Goal: Task Accomplishment & Management: Use online tool/utility

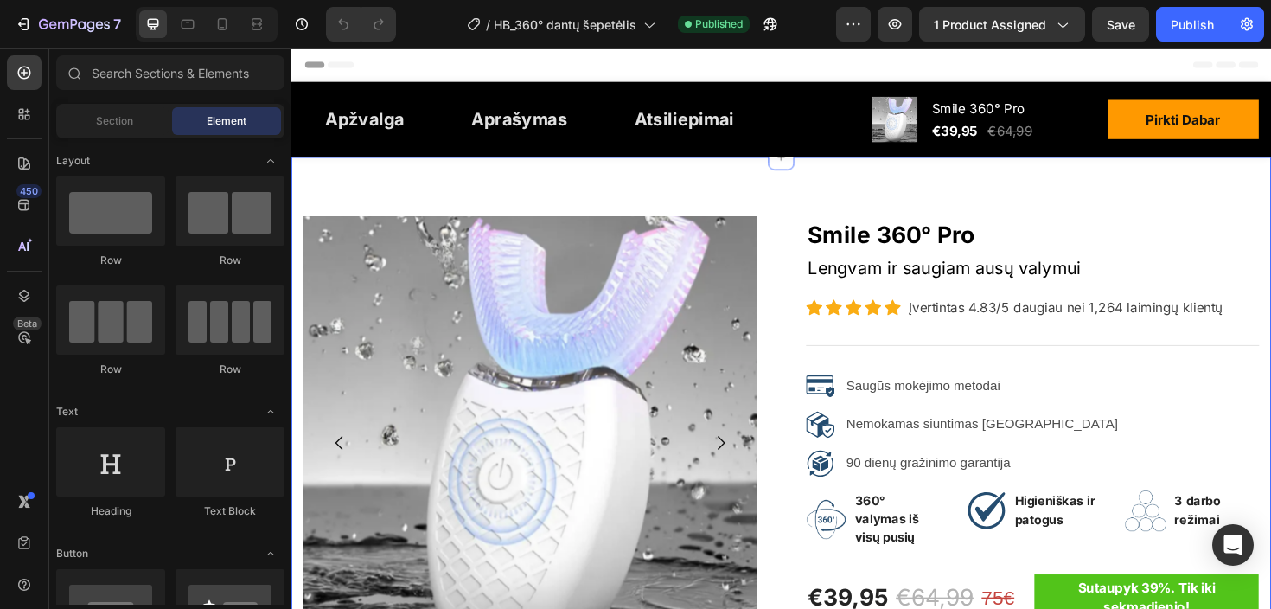
select select "White"
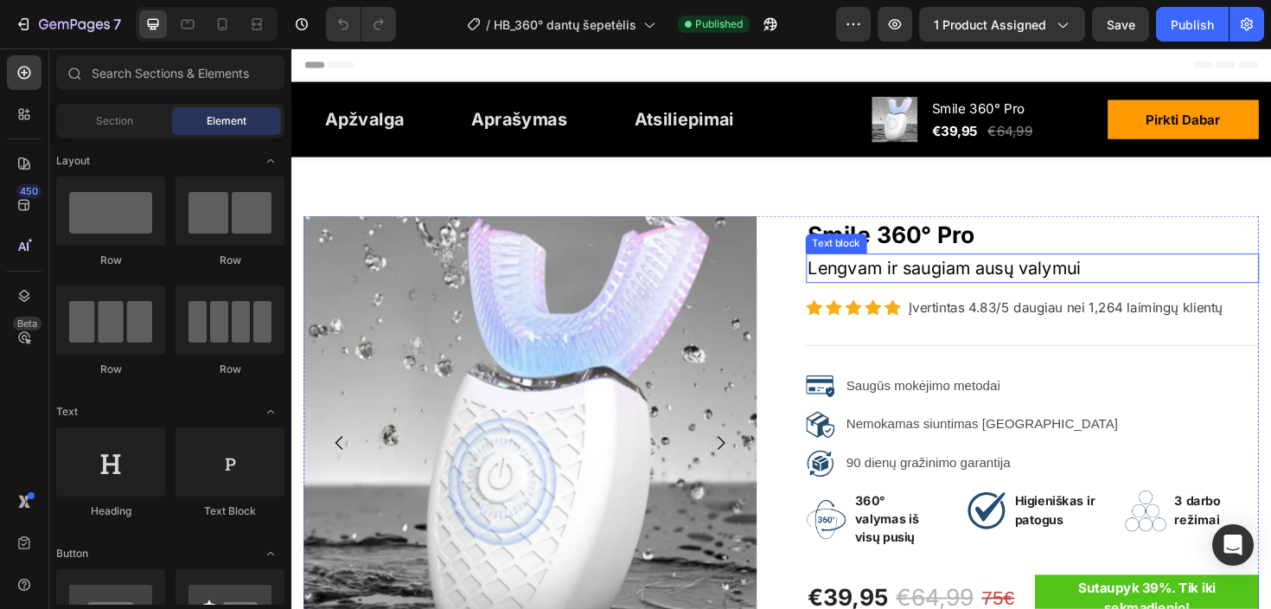
scroll to position [21, 0]
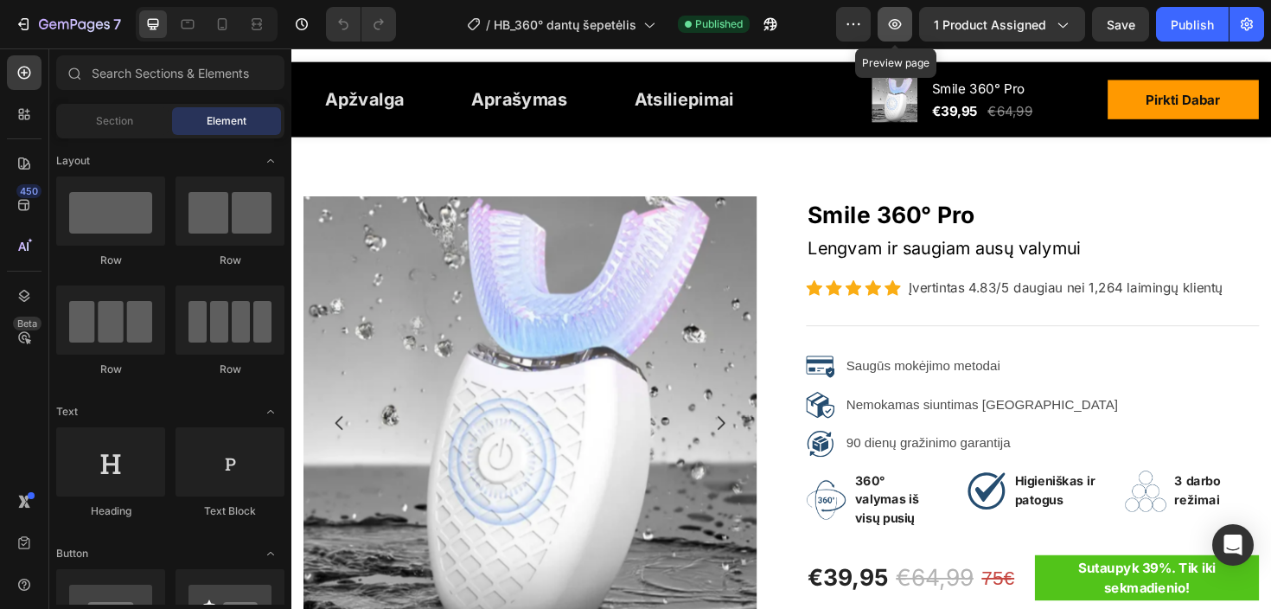
click at [902, 30] on icon "button" at bounding box center [894, 24] width 17 height 17
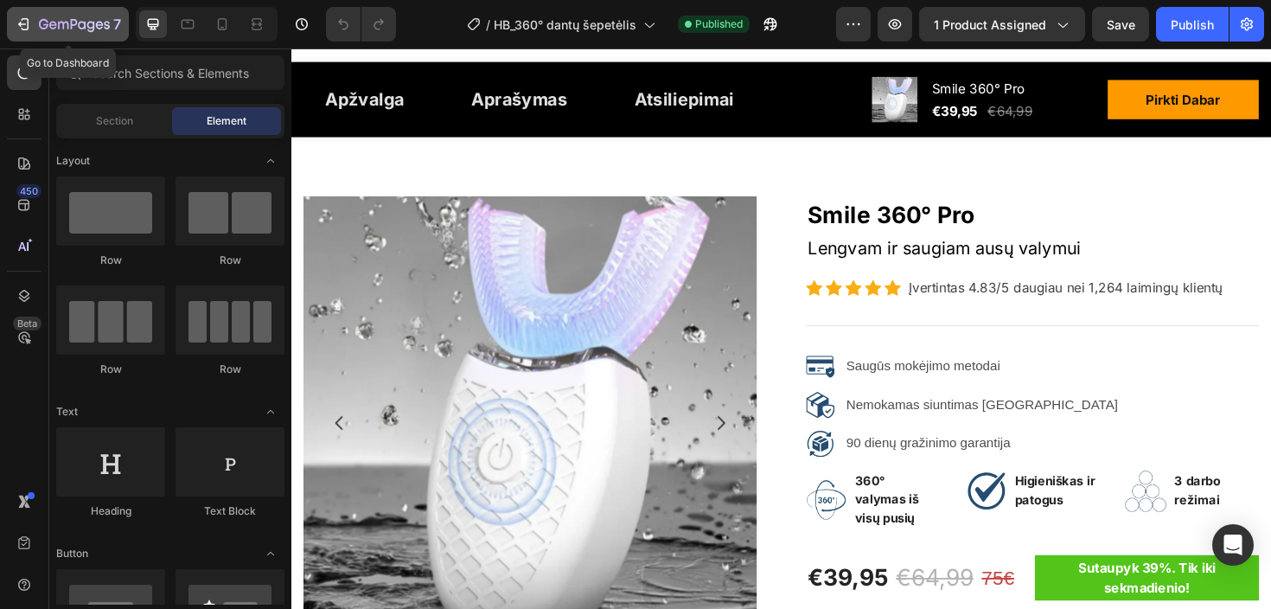
click at [54, 32] on icon "button" at bounding box center [74, 25] width 71 height 15
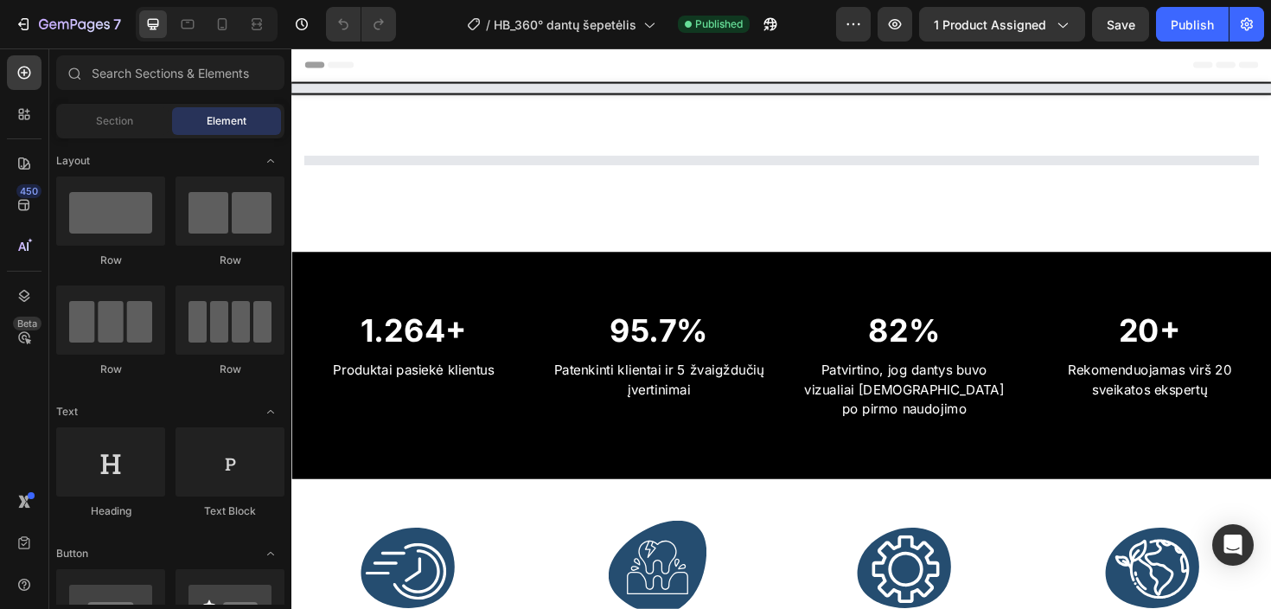
select select "White"
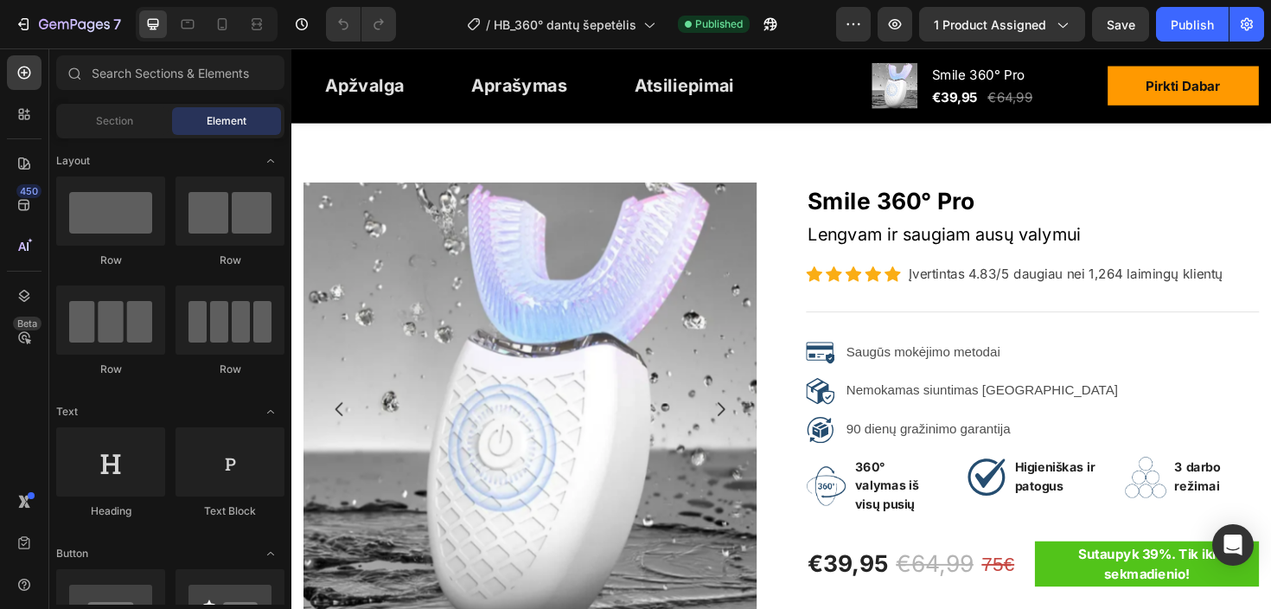
scroll to position [37, 0]
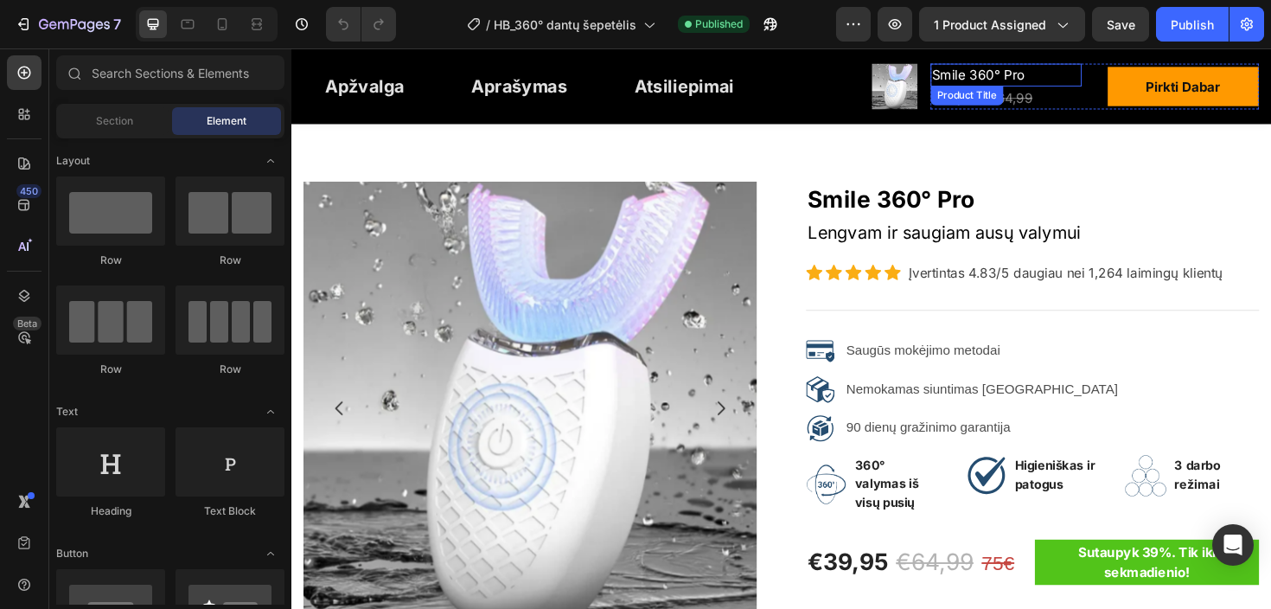
click at [989, 80] on h2 "Smile 360° Pro" at bounding box center [1048, 76] width 160 height 24
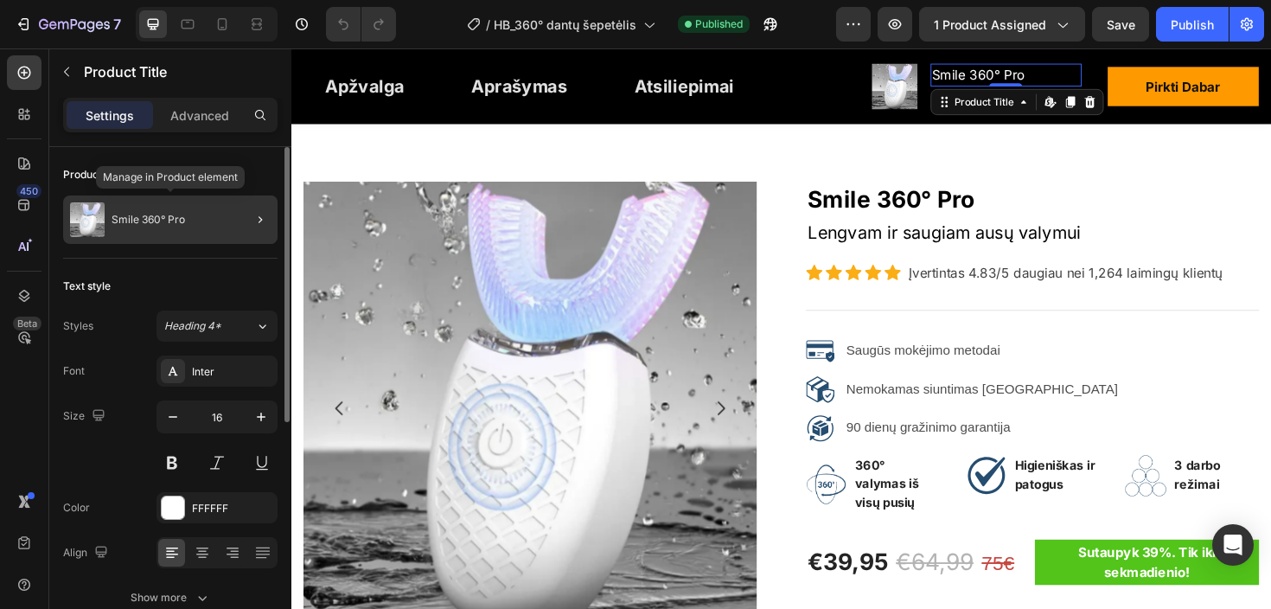
click at [178, 234] on div "Smile 360° Pro" at bounding box center [170, 219] width 214 height 48
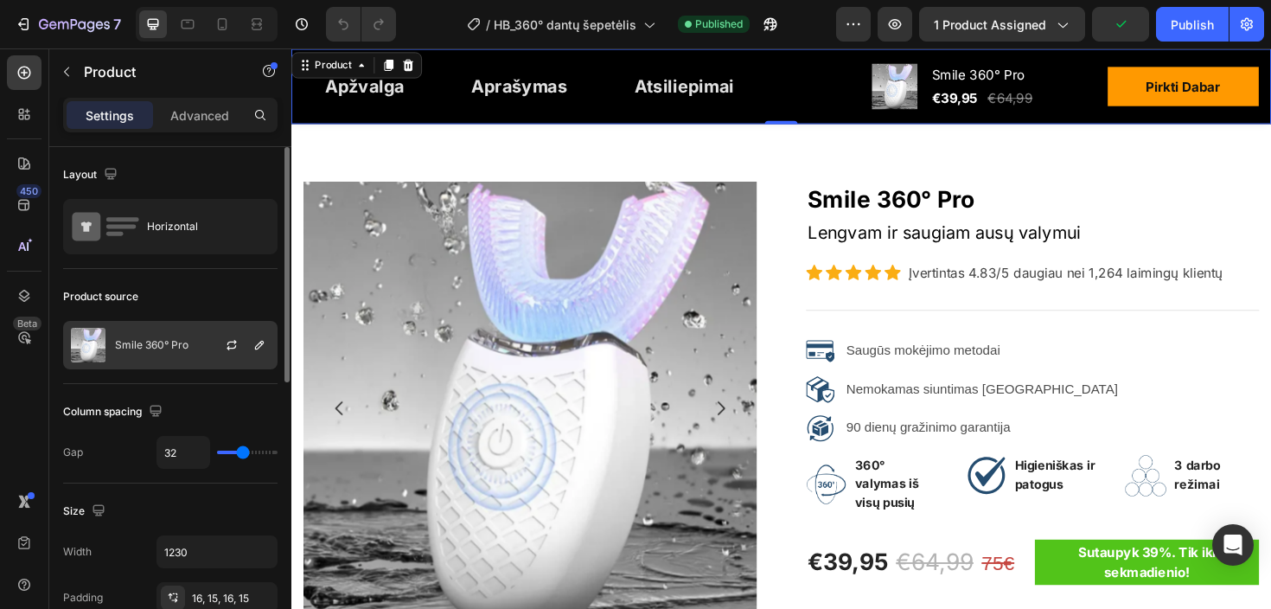
click at [164, 348] on p "Smile 360° Pro" at bounding box center [151, 345] width 73 height 12
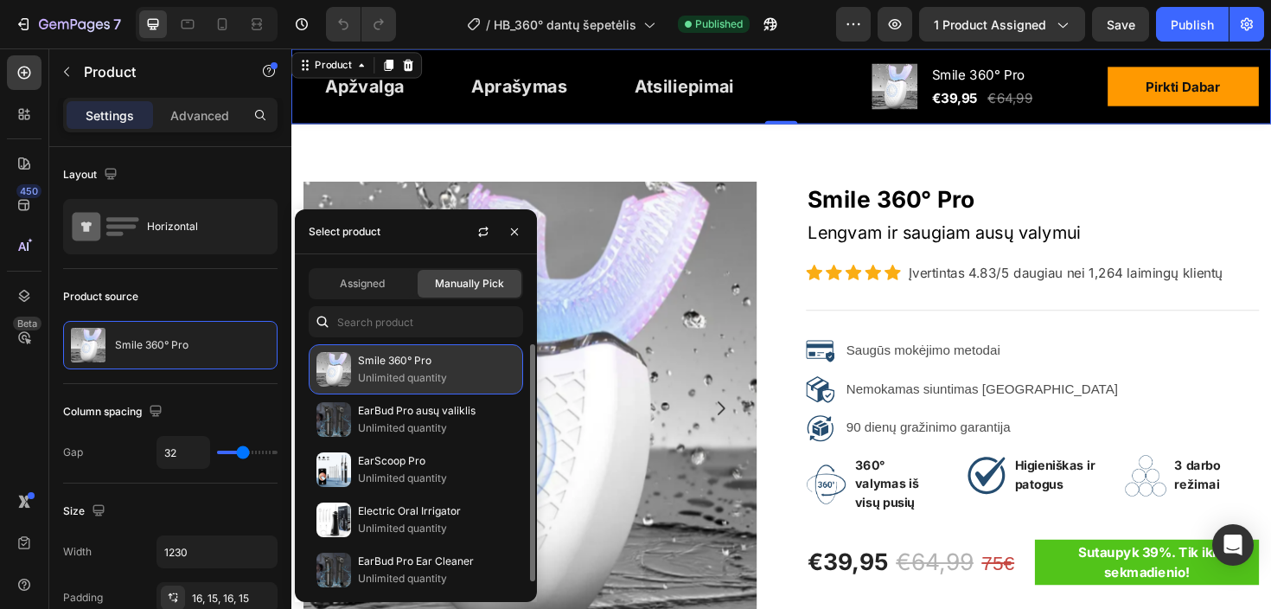
click at [410, 359] on p "Smile 360° Pro" at bounding box center [436, 360] width 157 height 17
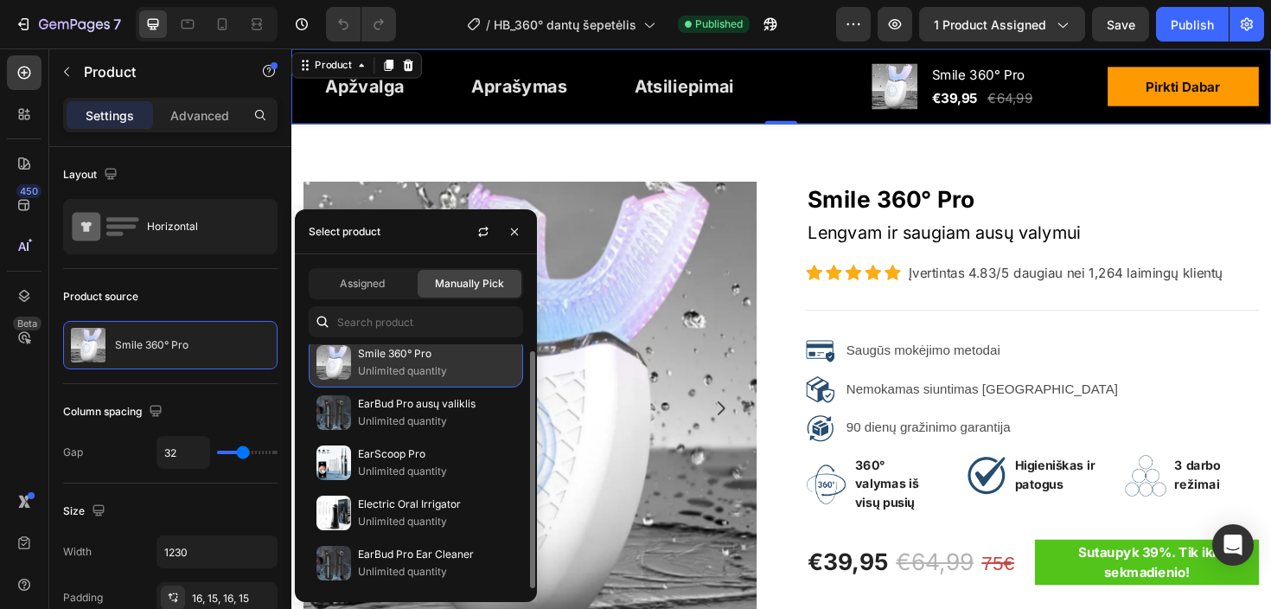
click at [399, 367] on p "Unlimited quantity" at bounding box center [436, 370] width 157 height 17
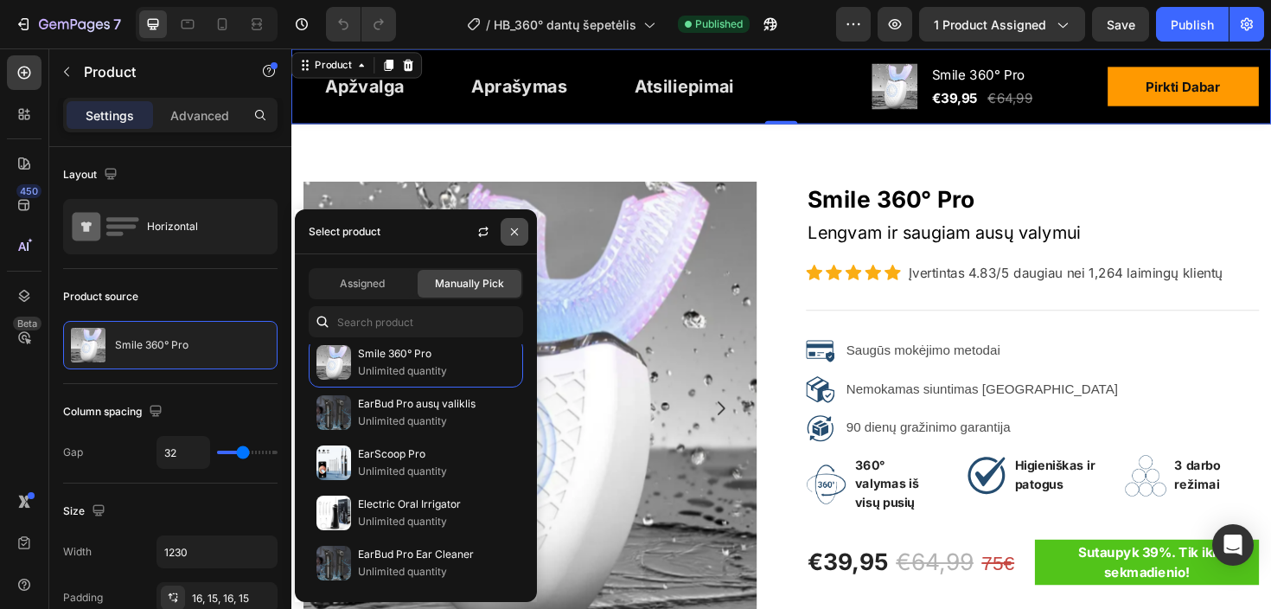
click at [520, 233] on icon "button" at bounding box center [514, 232] width 14 height 14
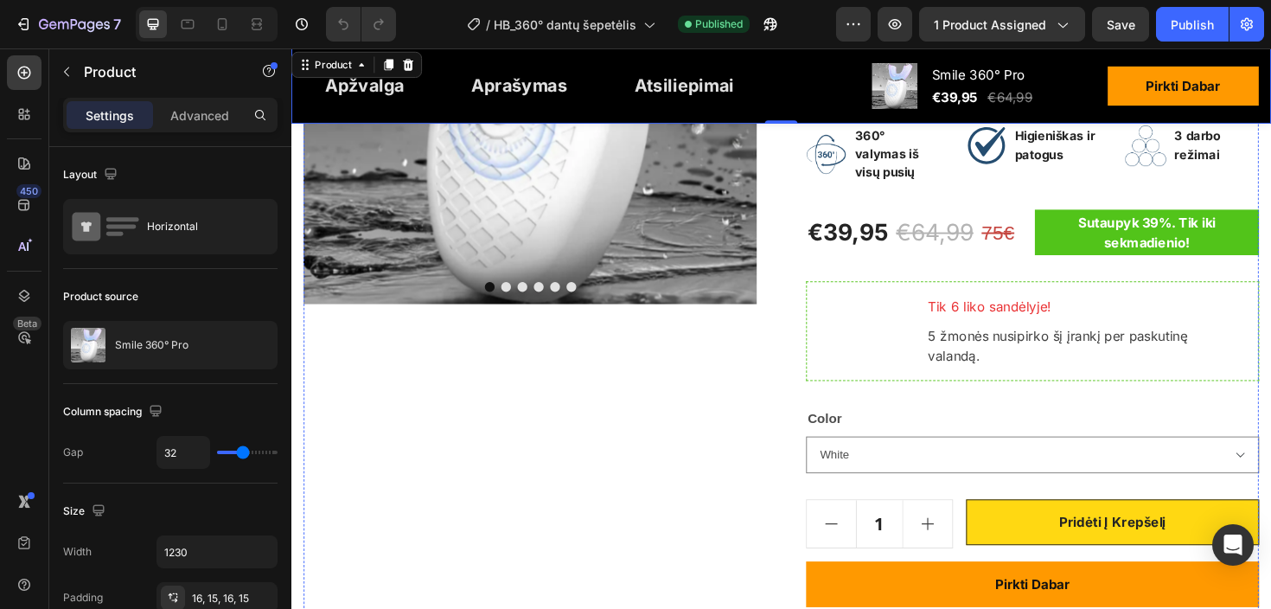
scroll to position [387, 0]
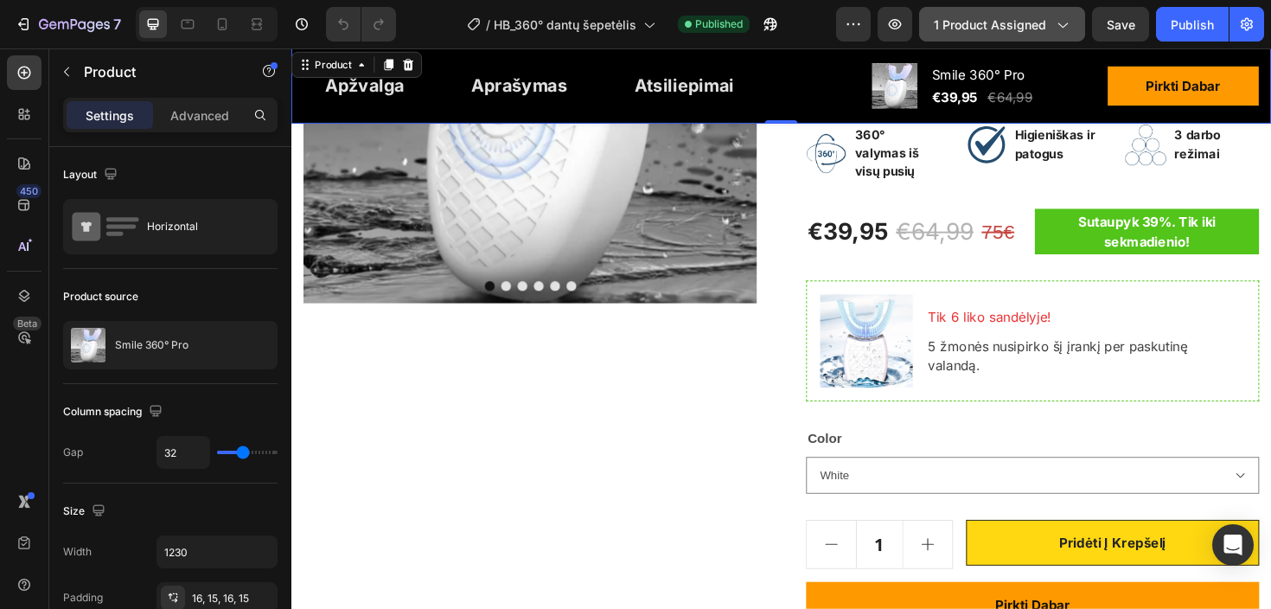
click at [1053, 27] on div "1 product assigned" at bounding box center [1002, 25] width 137 height 18
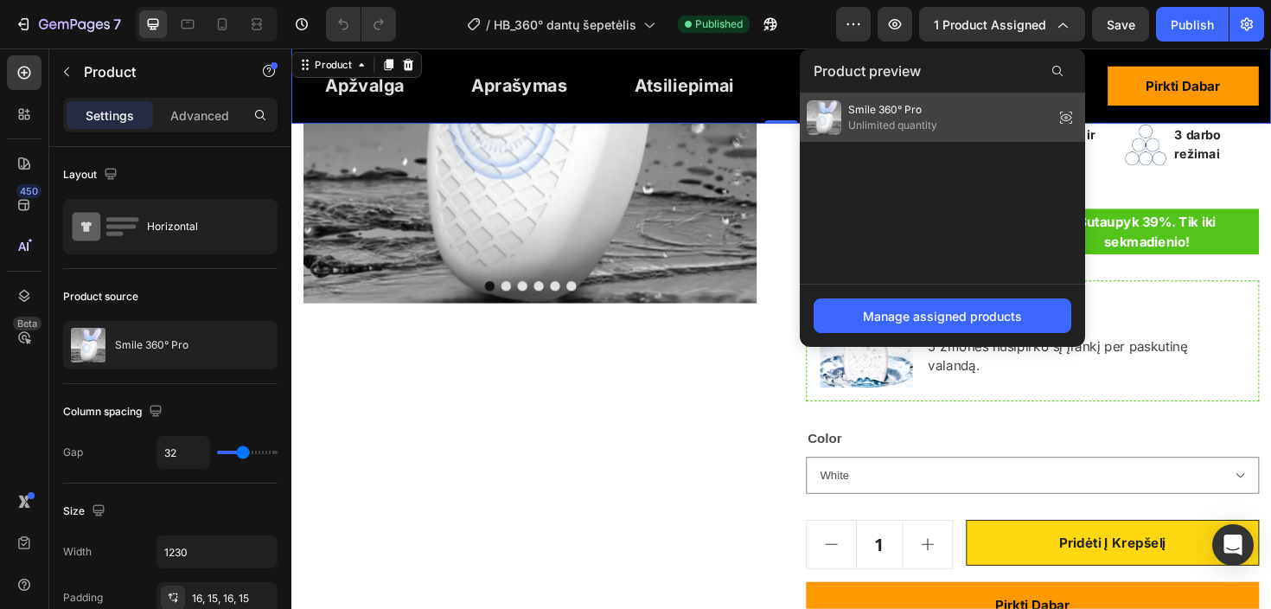
click at [968, 100] on div "Smile 360° Pro Unlimited quantity" at bounding box center [942, 117] width 285 height 48
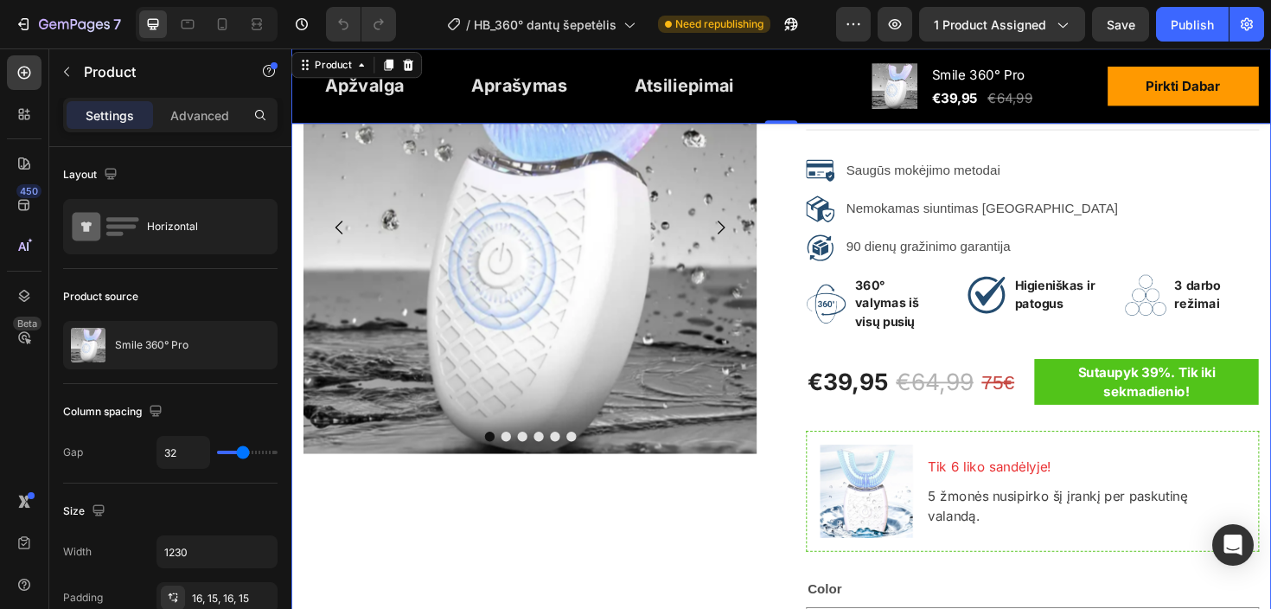
scroll to position [305, 0]
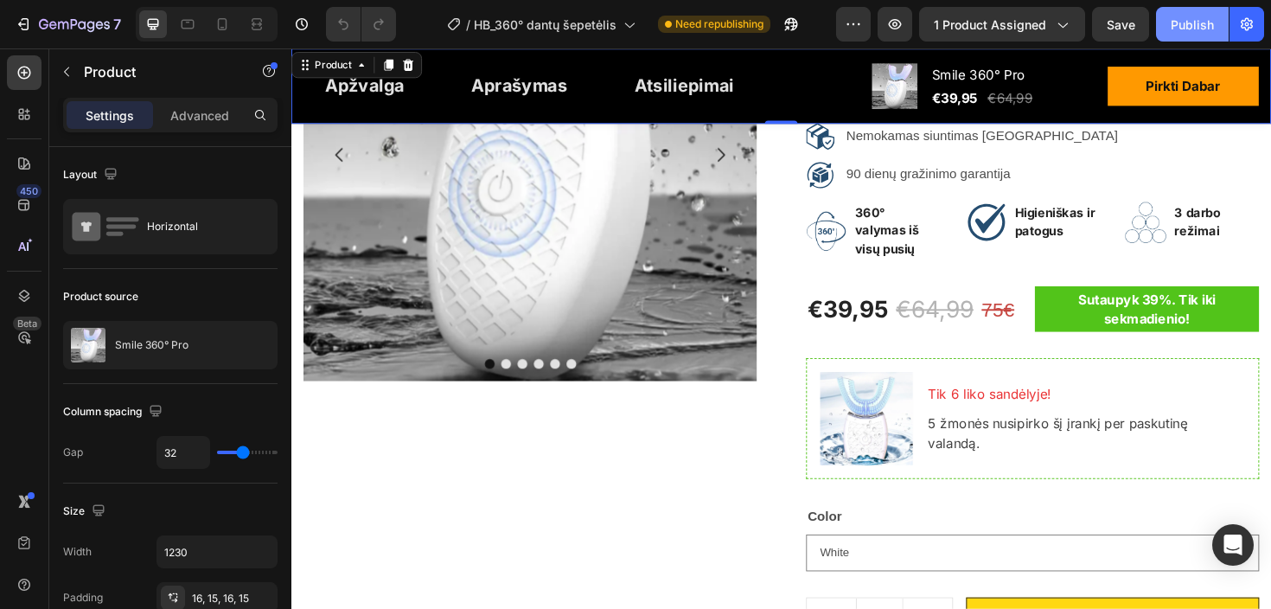
click at [1197, 22] on div "Publish" at bounding box center [1191, 25] width 43 height 18
click at [1036, 313] on s "75€" at bounding box center [1039, 324] width 35 height 23
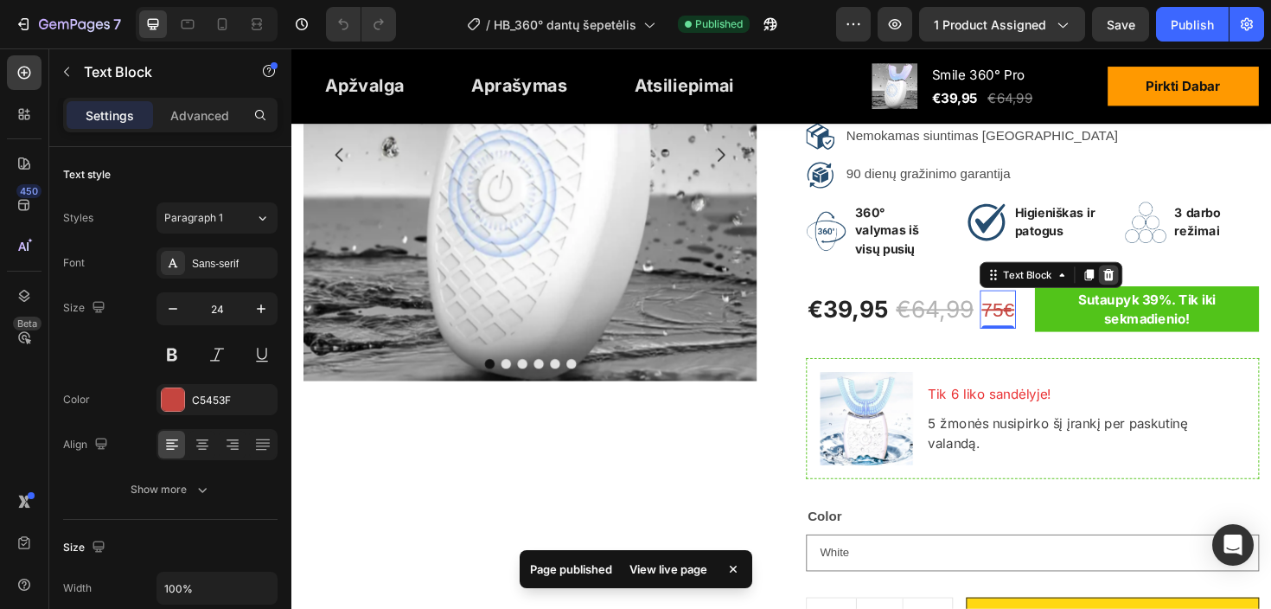
click at [1157, 282] on icon at bounding box center [1156, 288] width 11 height 12
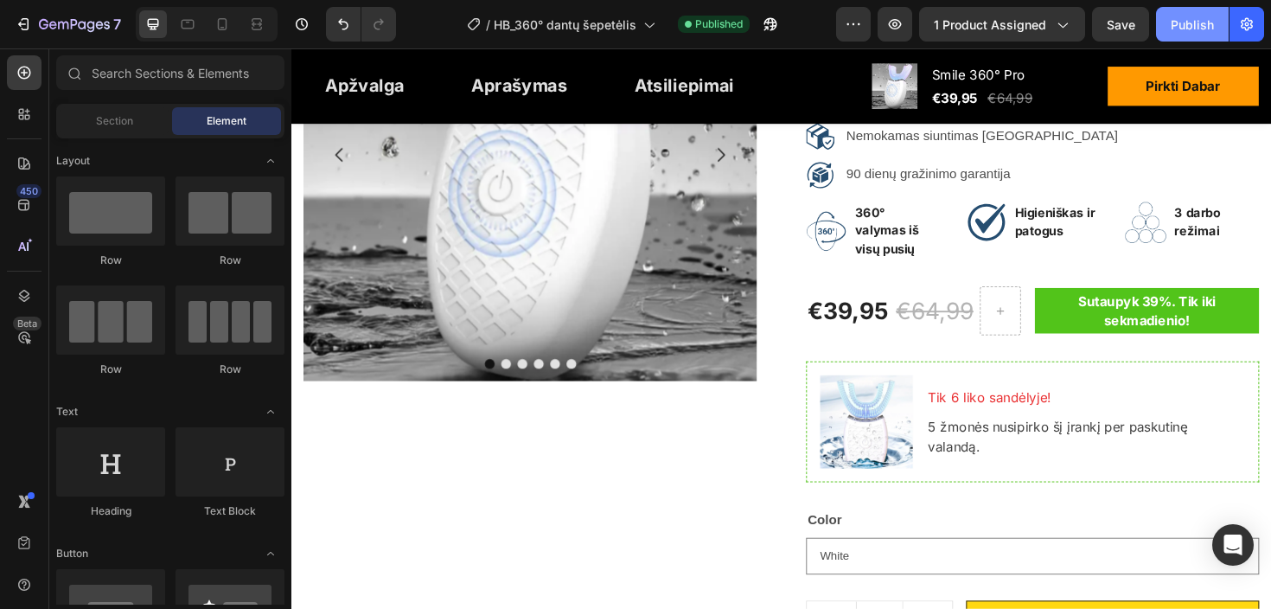
click at [1208, 28] on div "Publish" at bounding box center [1191, 25] width 43 height 18
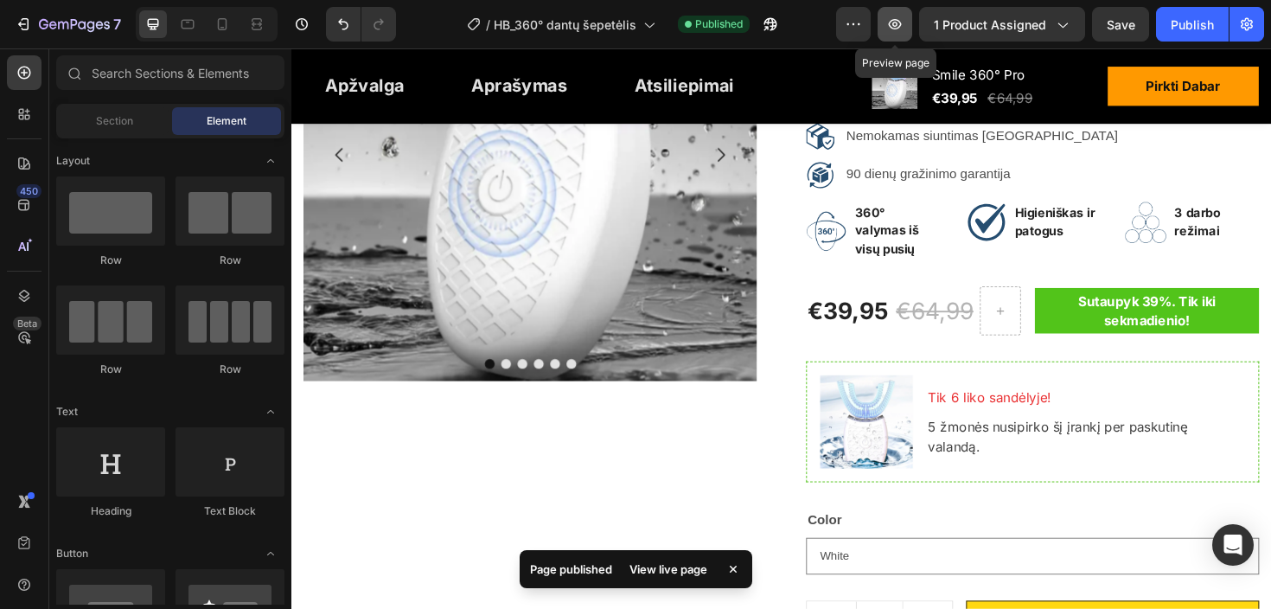
click at [906, 11] on button "button" at bounding box center [894, 24] width 35 height 35
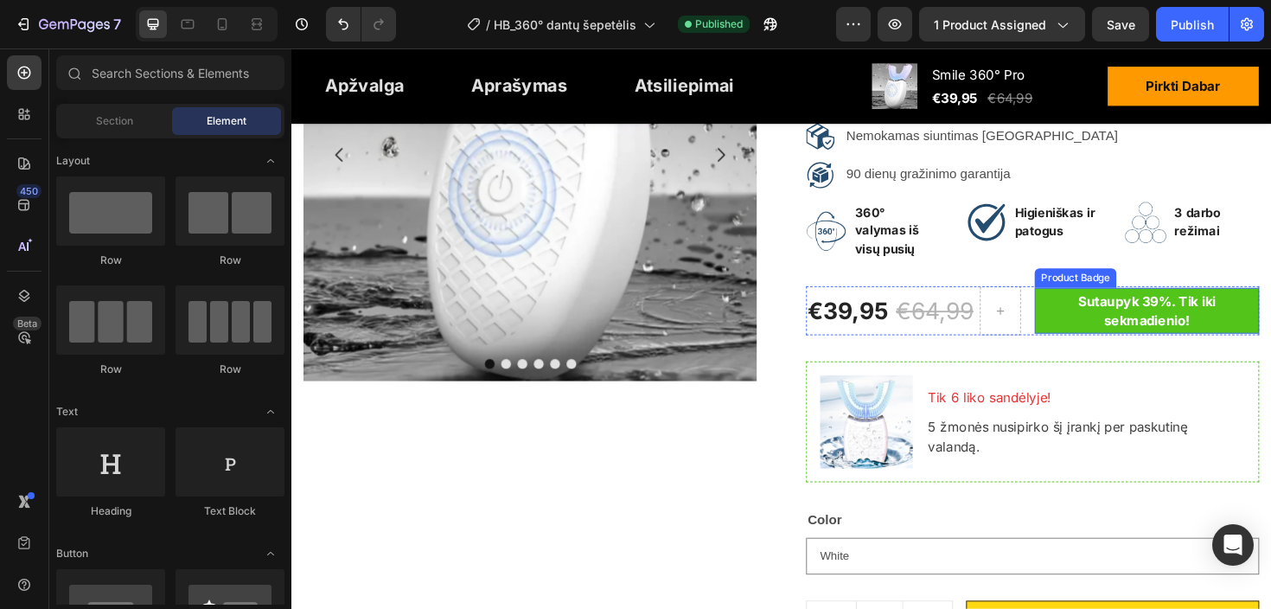
click at [1241, 302] on pre "Sutaupyk 39%. Tik iki sekmadienio!" at bounding box center [1197, 326] width 238 height 48
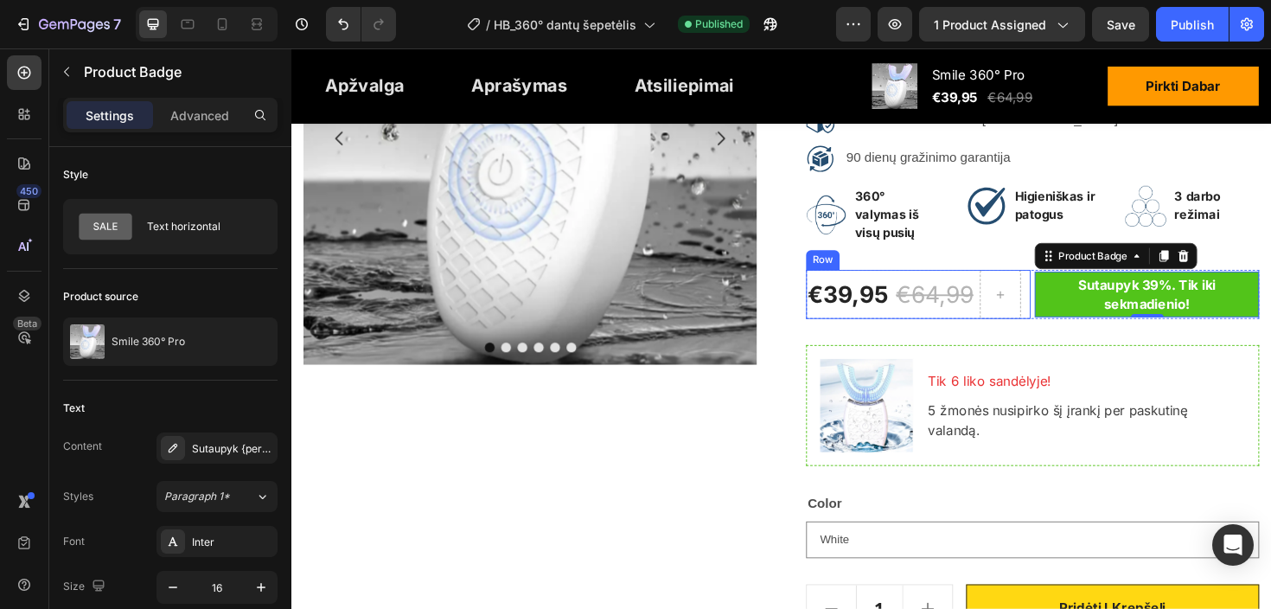
scroll to position [344, 0]
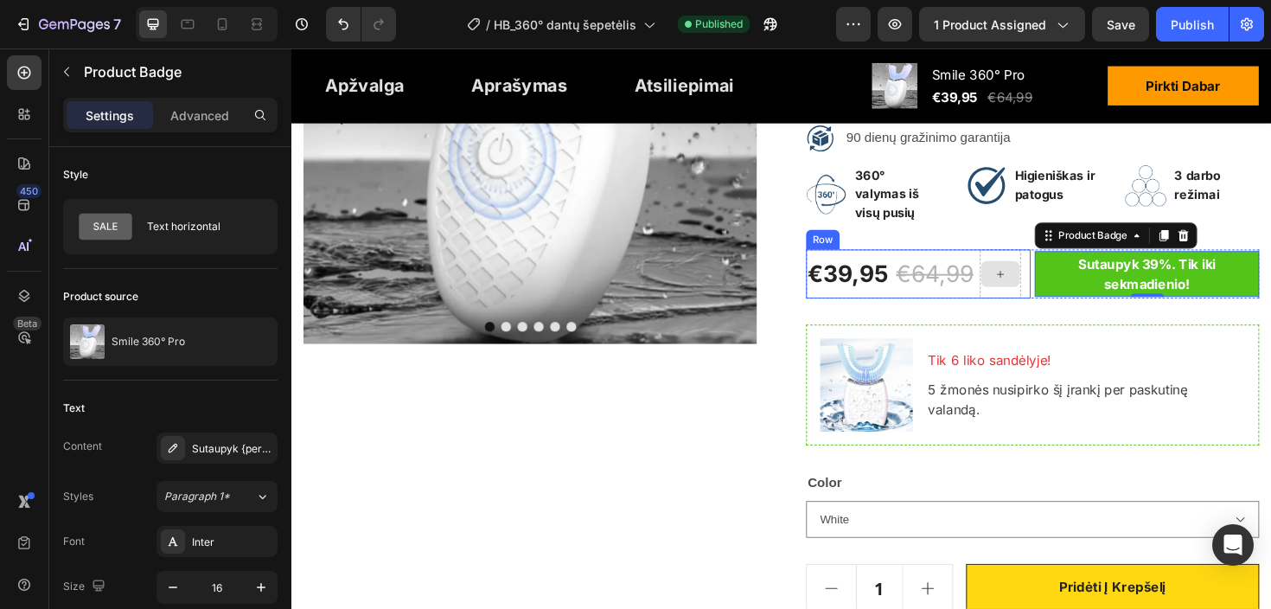
click at [1053, 285] on div at bounding box center [1041, 287] width 43 height 52
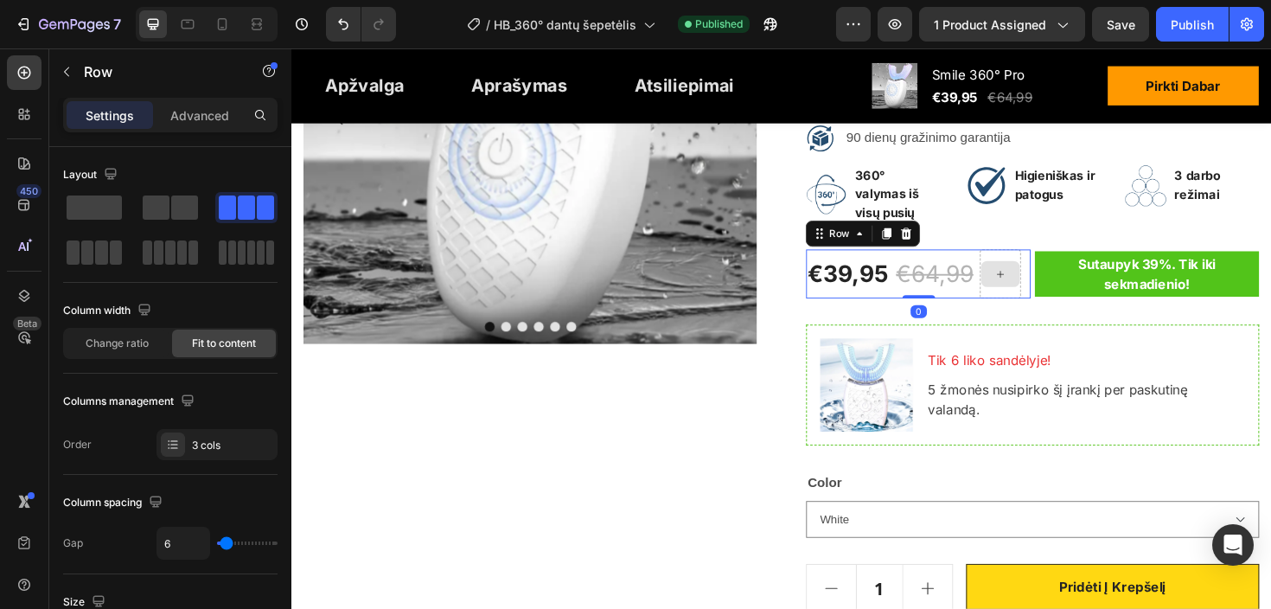
click at [1049, 273] on div at bounding box center [1041, 287] width 41 height 28
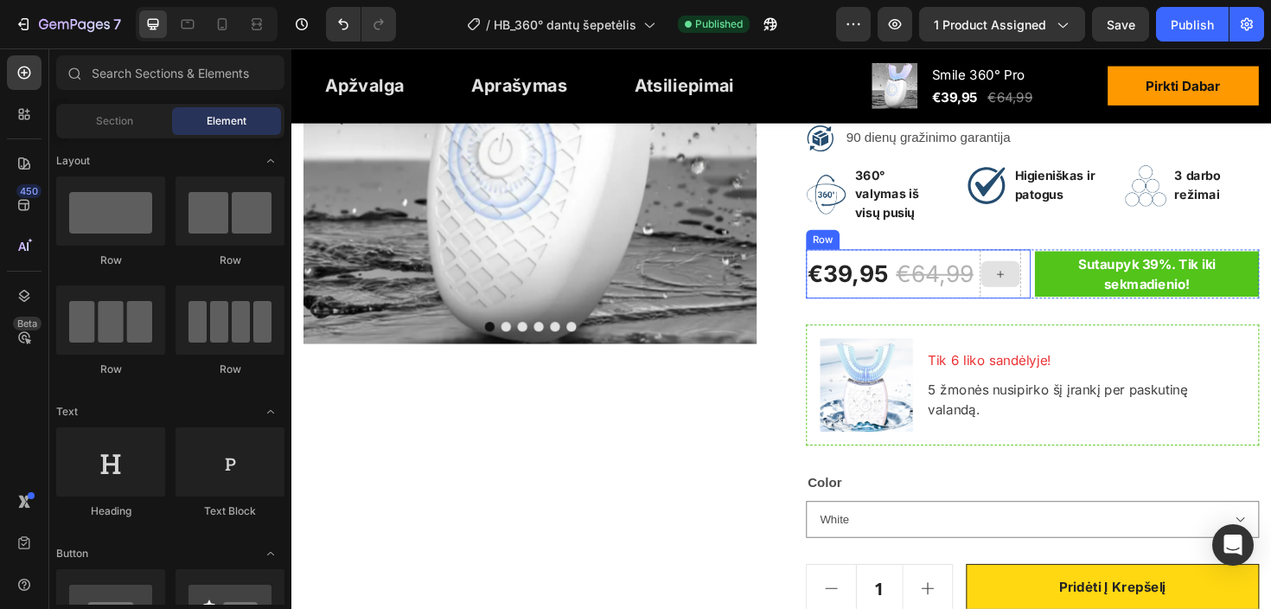
click at [1046, 284] on div at bounding box center [1041, 287] width 43 height 52
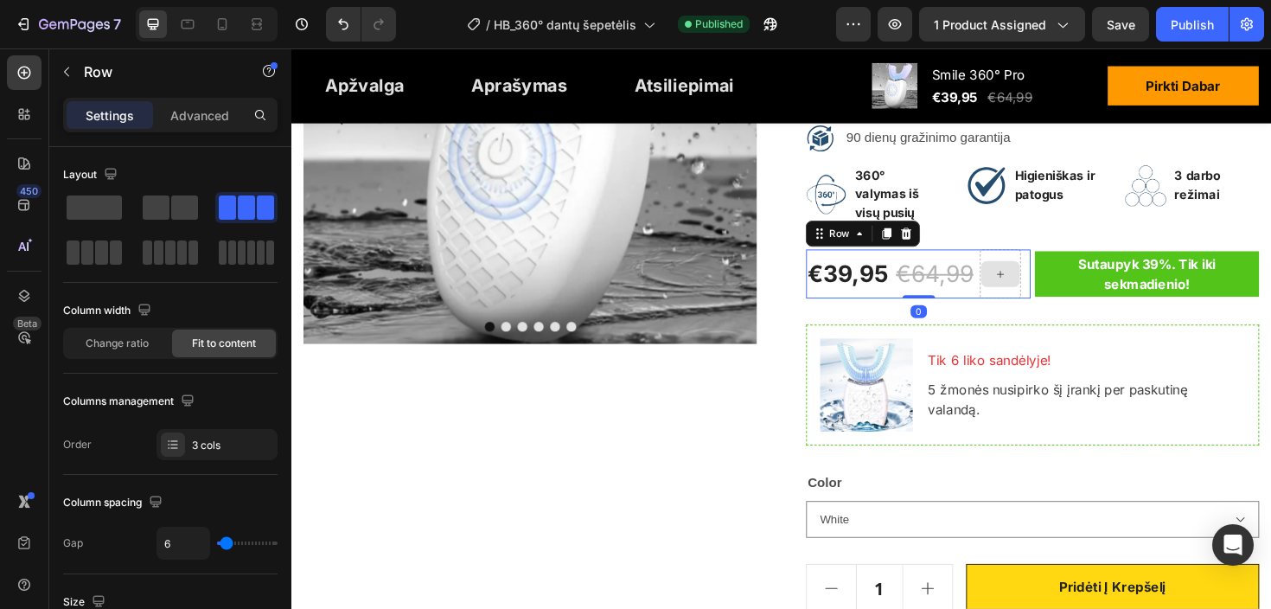
click at [1040, 261] on div at bounding box center [1041, 287] width 43 height 52
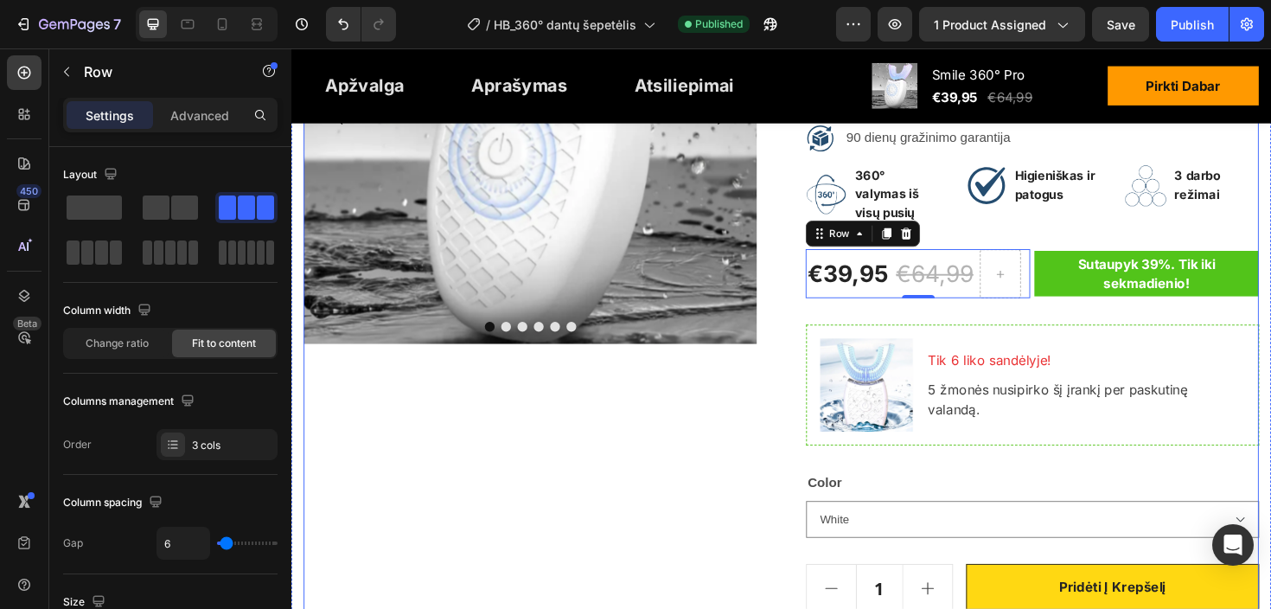
click at [1130, 307] on div "Smile 360° Pro Product Title Lengvam ir saugiam ausų valymui Text block Icon Ic…" at bounding box center [1076, 406] width 480 height 1048
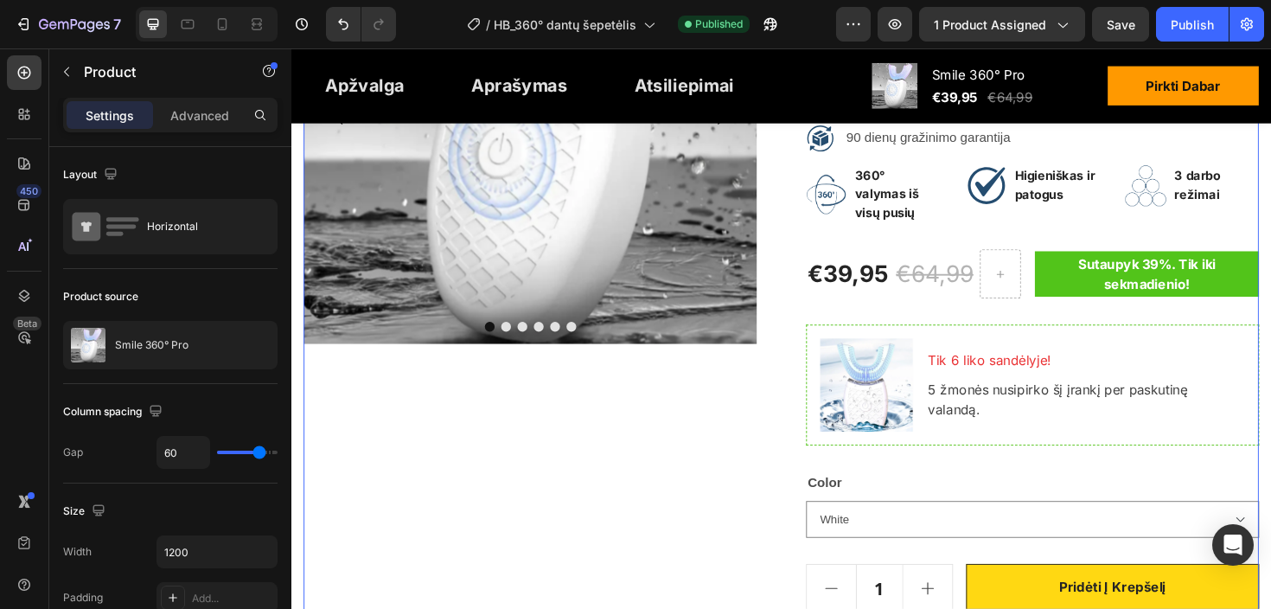
click at [1130, 271] on pre "Sutaupyk 39%. Tik iki sekmadienio!" at bounding box center [1197, 287] width 238 height 48
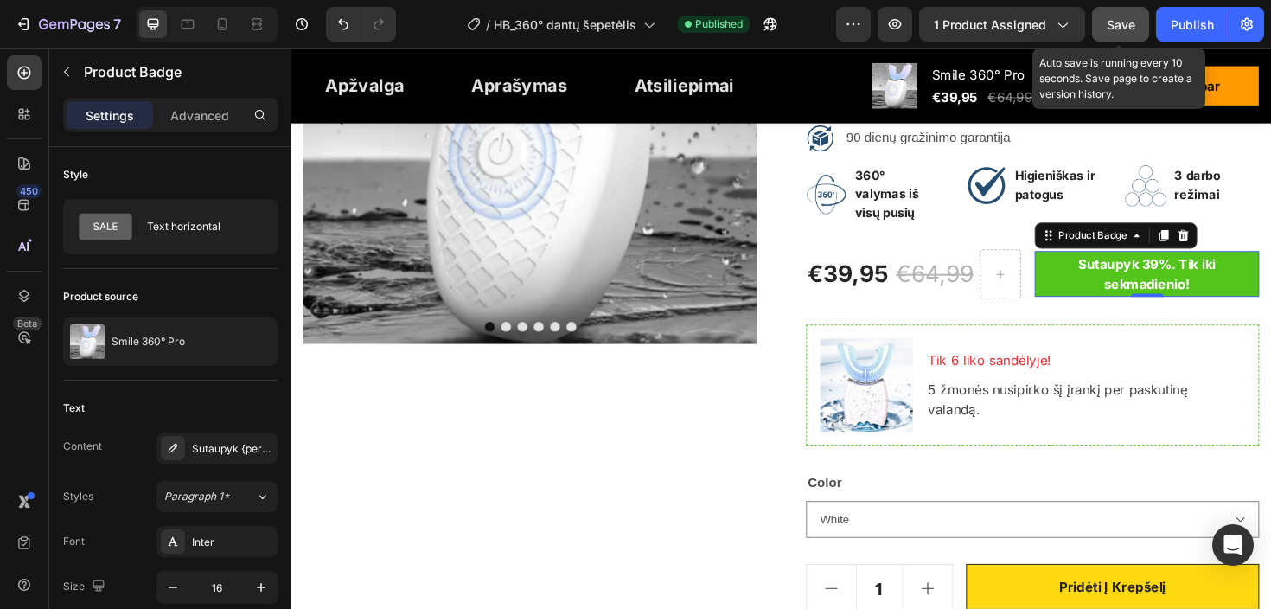
click at [1129, 29] on span "Save" at bounding box center [1121, 24] width 29 height 15
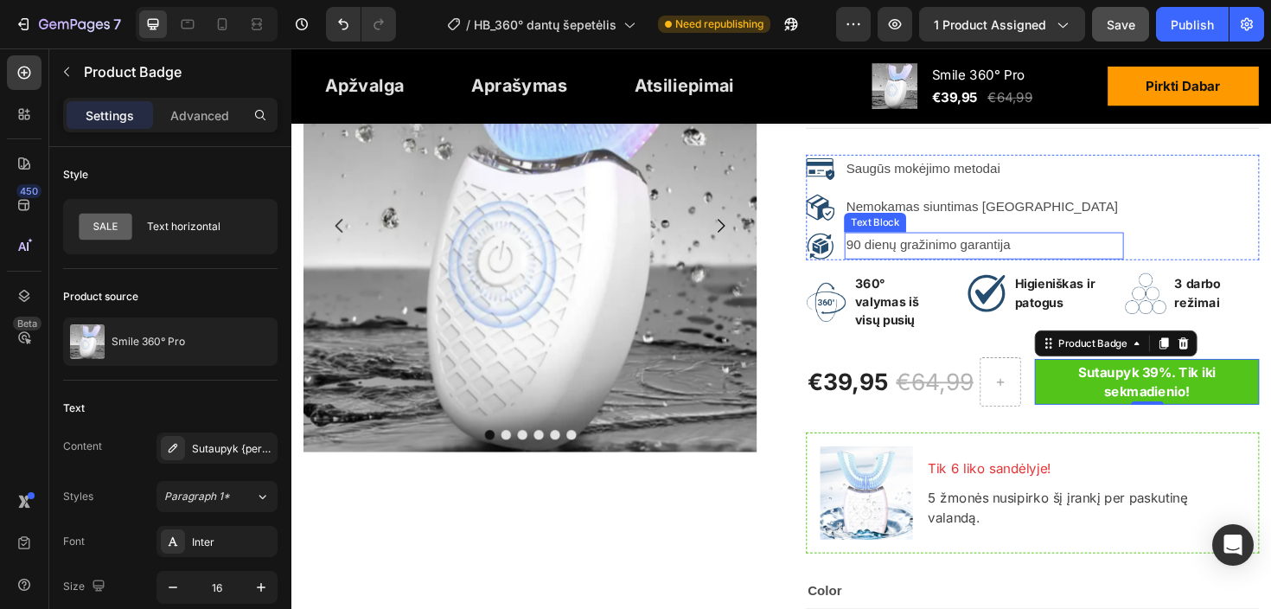
scroll to position [0, 0]
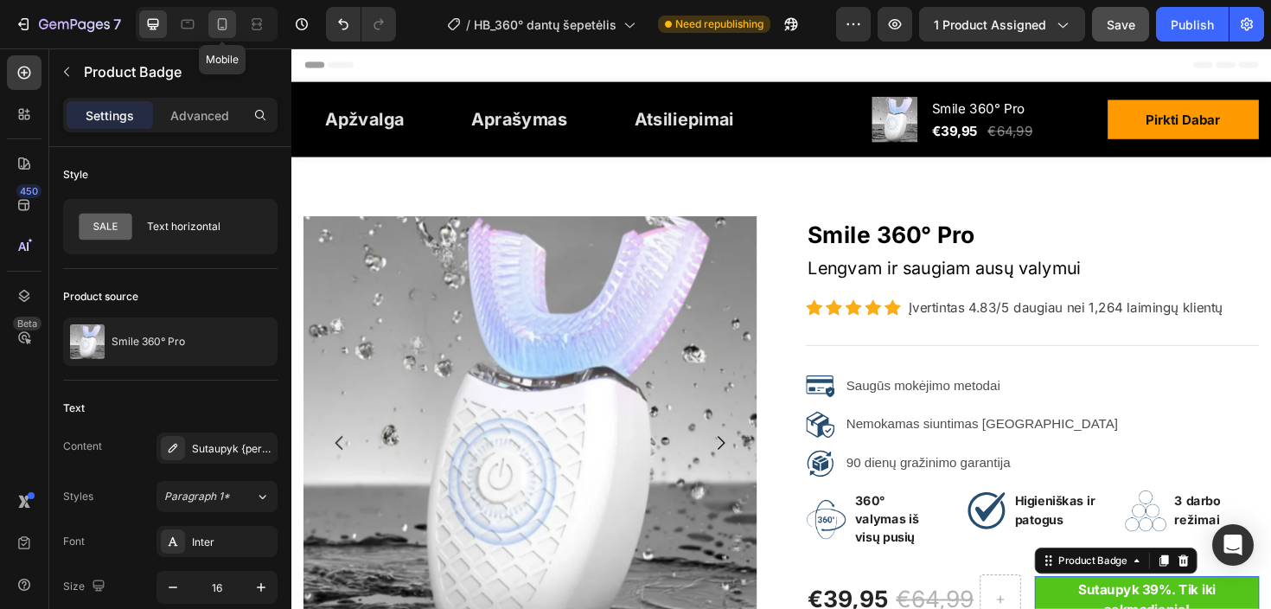
click at [218, 22] on icon at bounding box center [222, 24] width 17 height 17
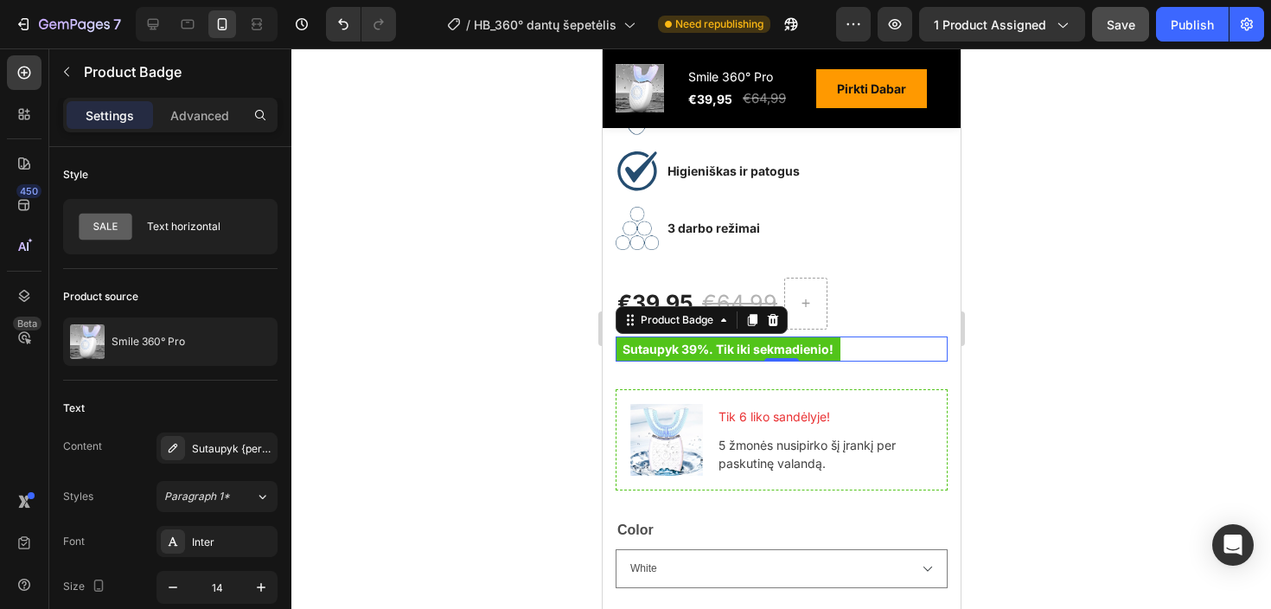
scroll to position [760, 0]
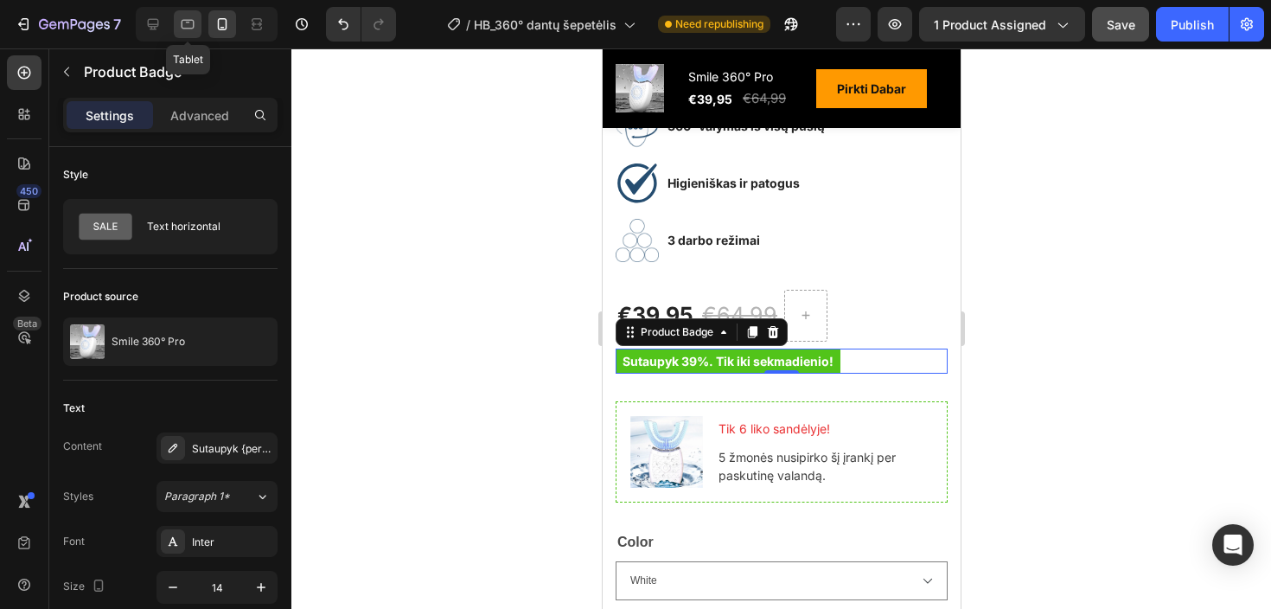
click at [185, 21] on icon at bounding box center [187, 24] width 17 height 17
type input "16"
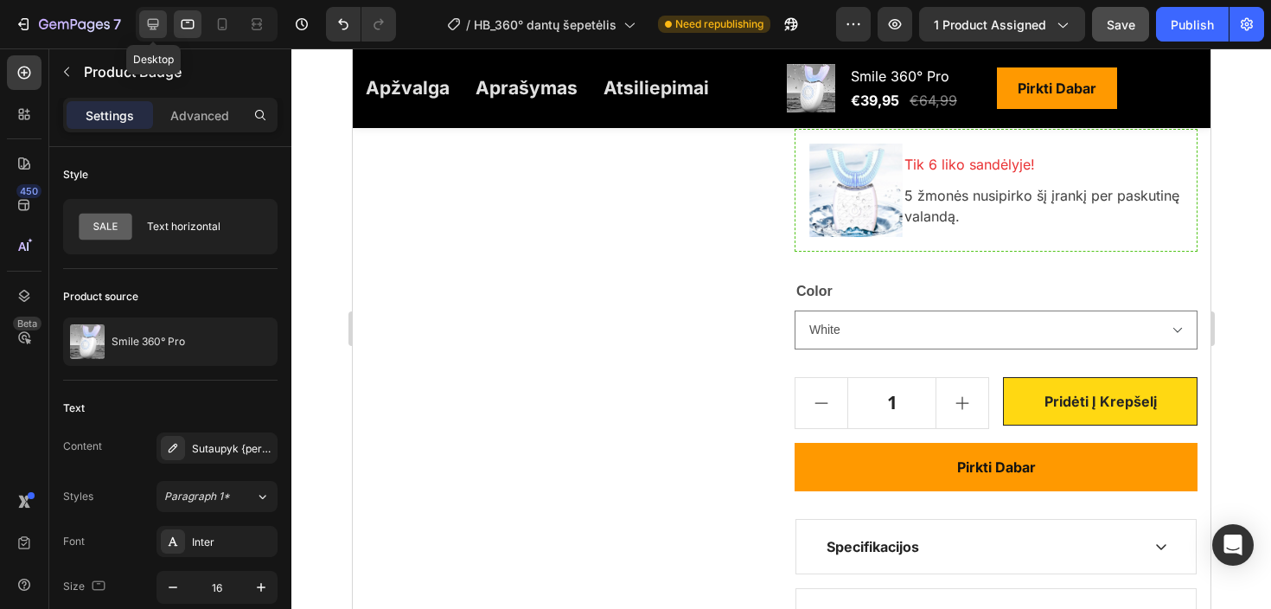
click at [154, 23] on icon at bounding box center [152, 24] width 17 height 17
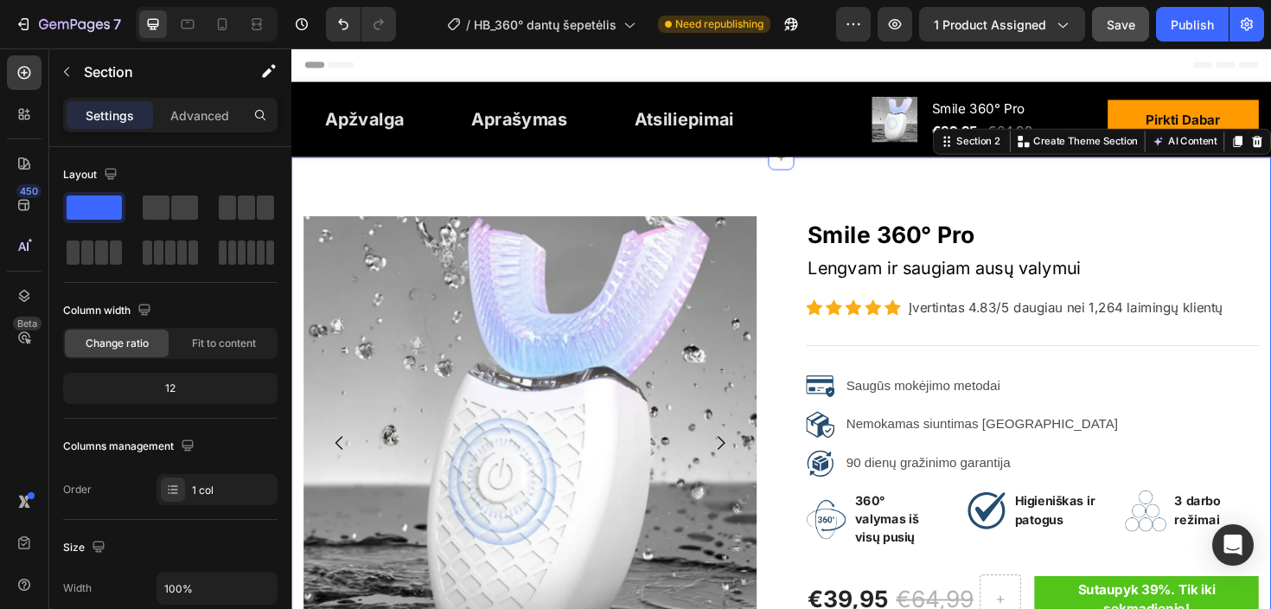
click at [1196, 23] on div "Publish" at bounding box center [1191, 25] width 43 height 18
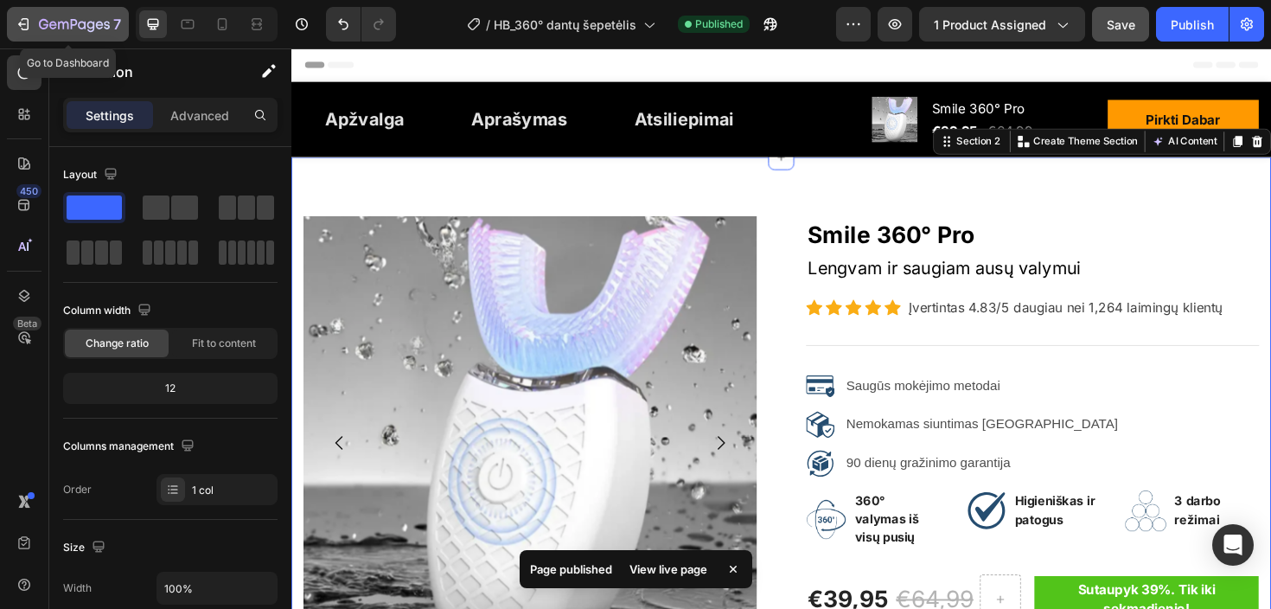
click at [25, 27] on icon "button" at bounding box center [23, 24] width 17 height 17
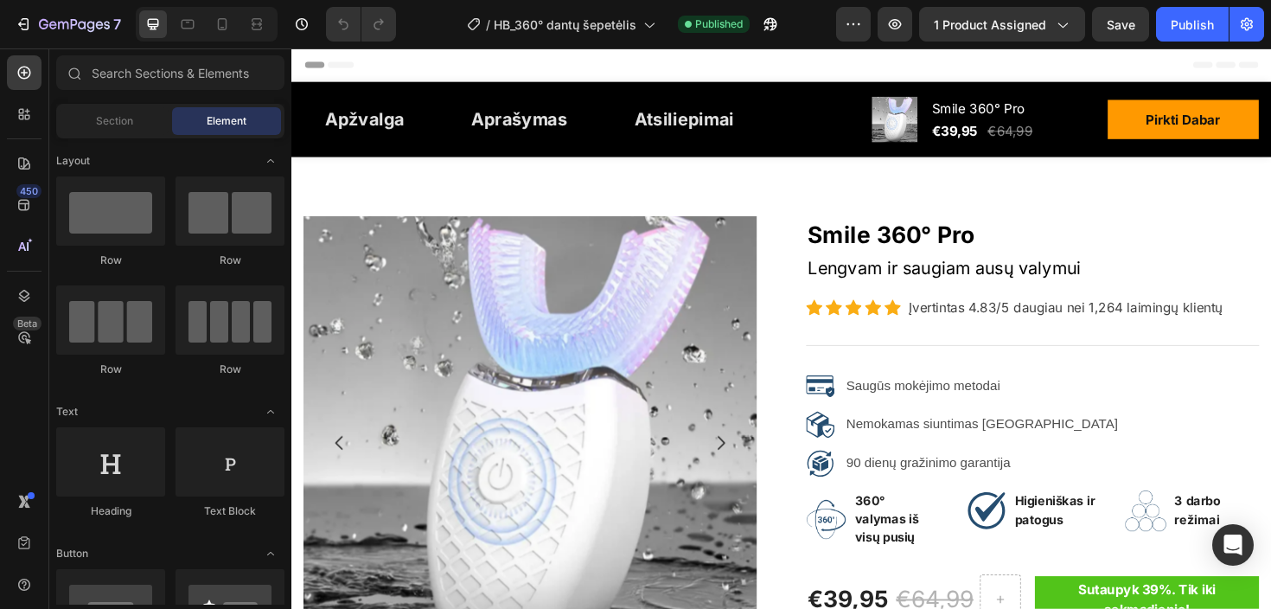
select select "White"
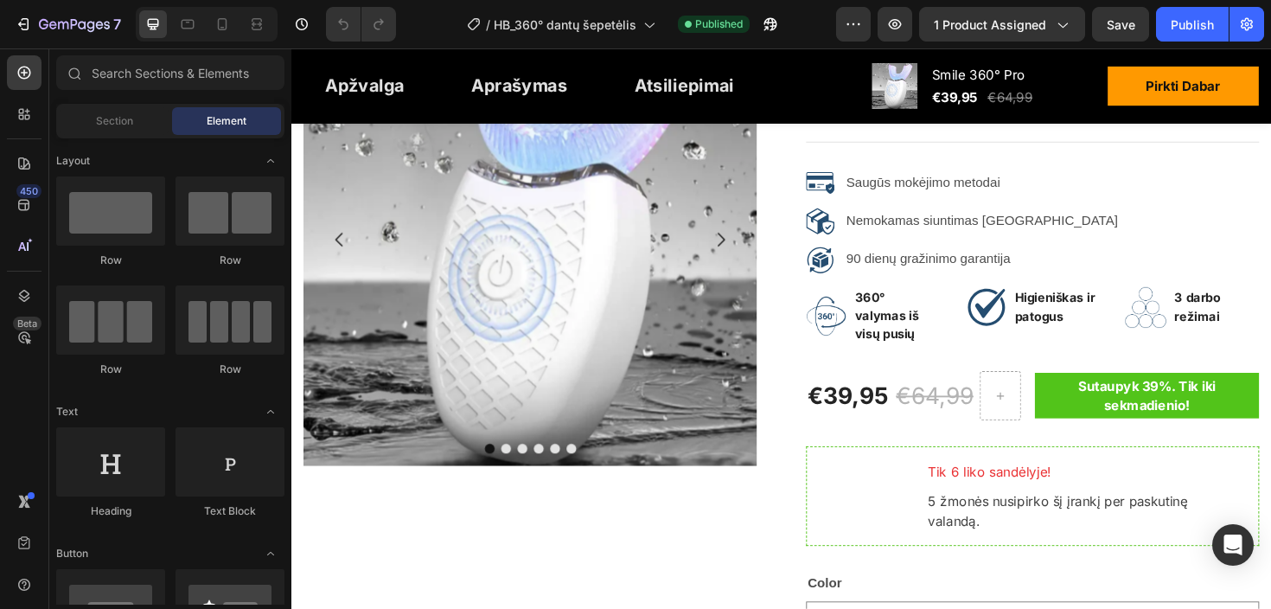
scroll to position [228, 0]
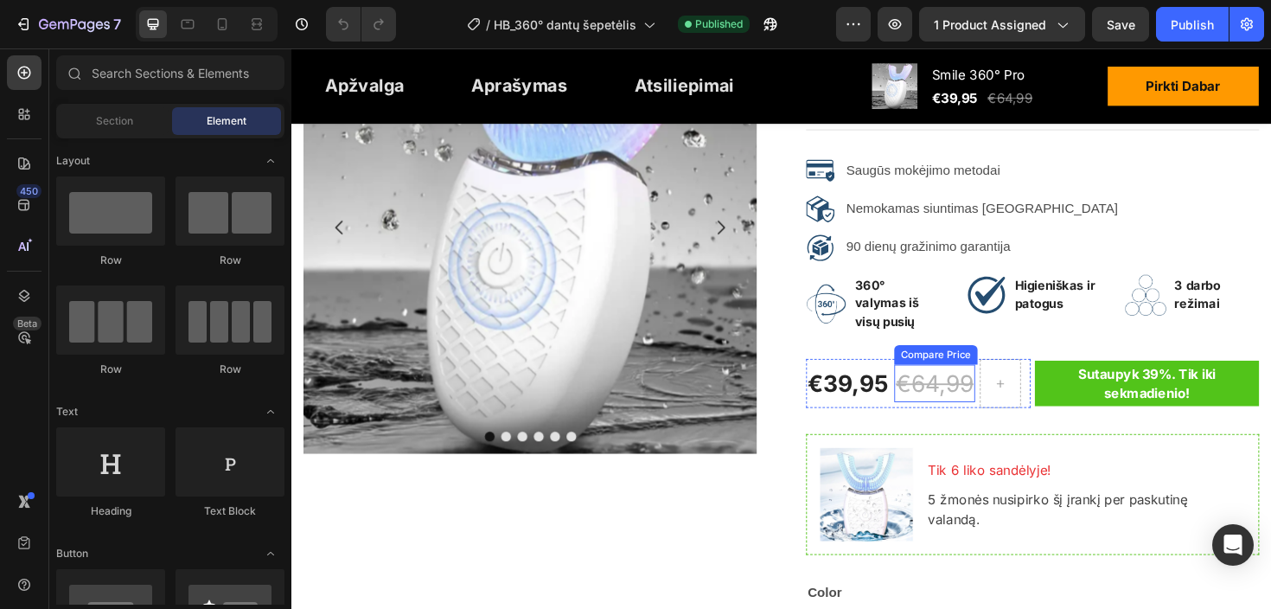
click at [961, 383] on div "€64,99" at bounding box center [972, 403] width 86 height 40
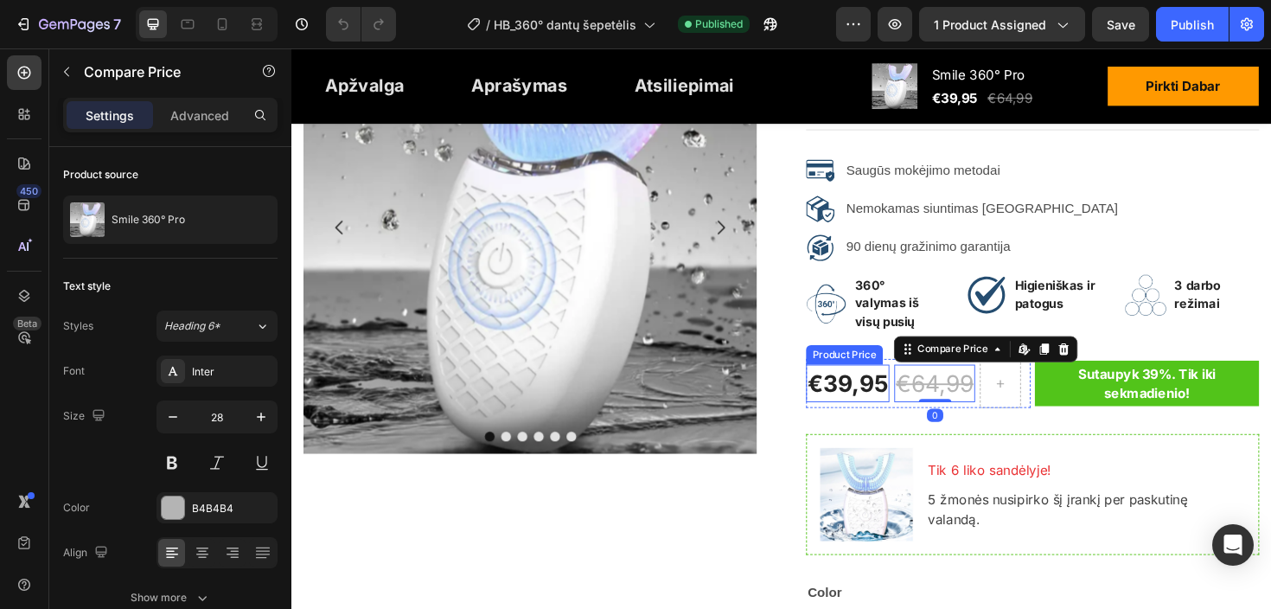
click at [889, 362] on div "Product Price" at bounding box center [876, 372] width 81 height 21
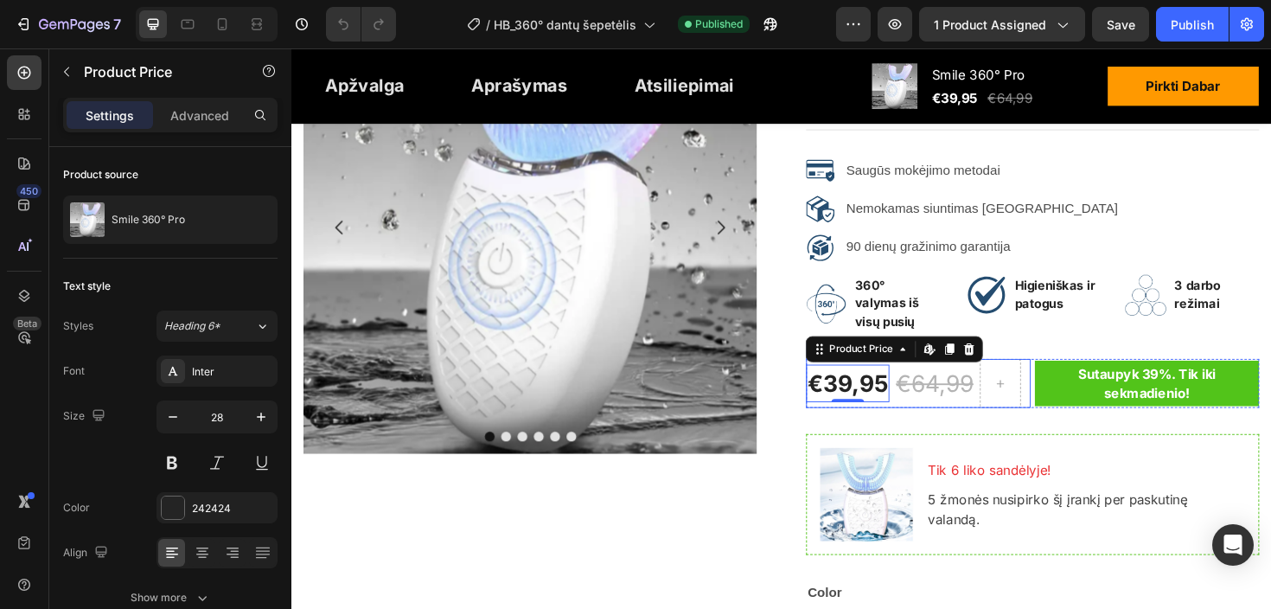
click at [914, 405] on div "€39,95 Product Price Edit content in Shopify 0 Product Price Edit content in Sh…" at bounding box center [880, 403] width 88 height 52
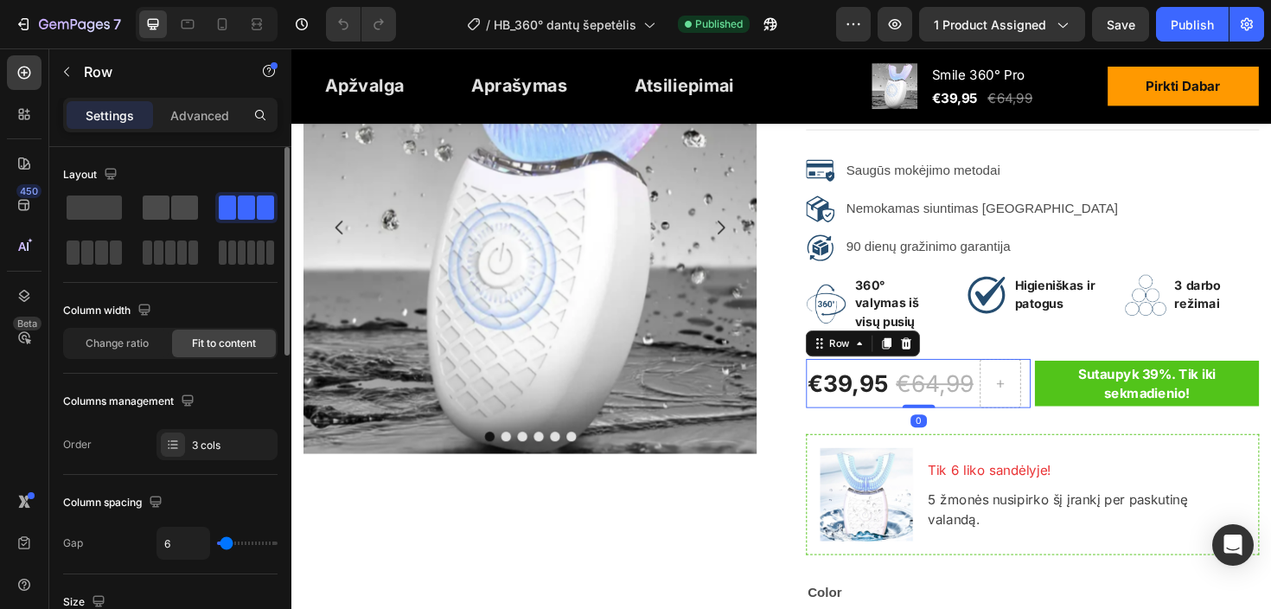
click at [173, 207] on span at bounding box center [184, 207] width 27 height 24
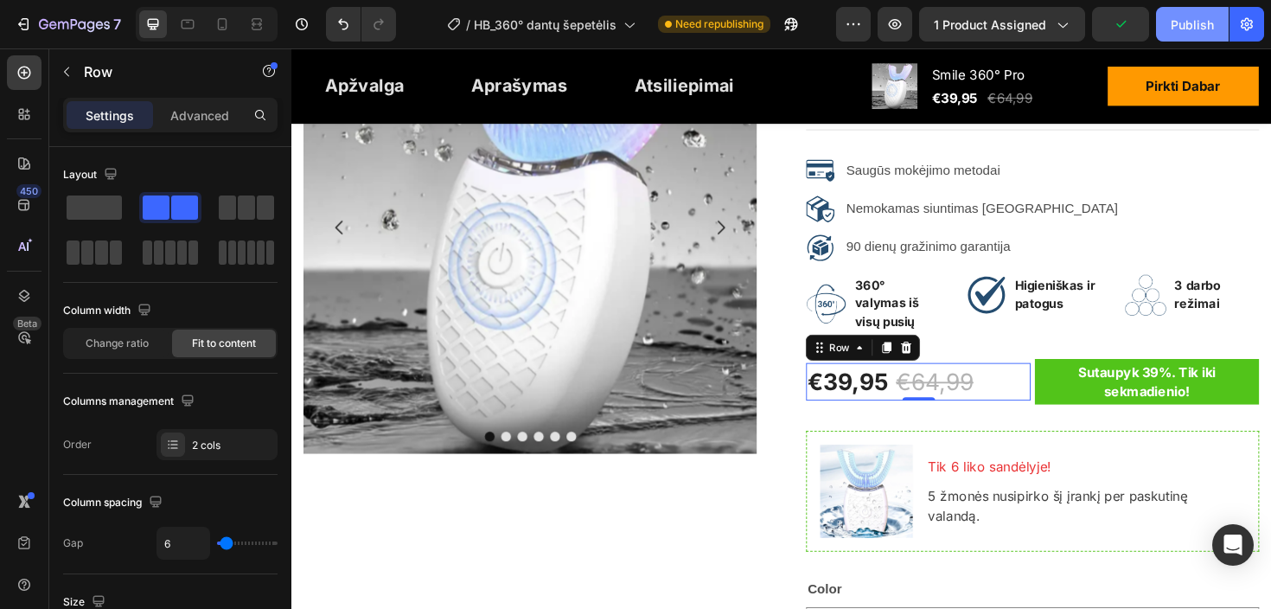
click at [1179, 16] on div "Publish" at bounding box center [1191, 25] width 43 height 18
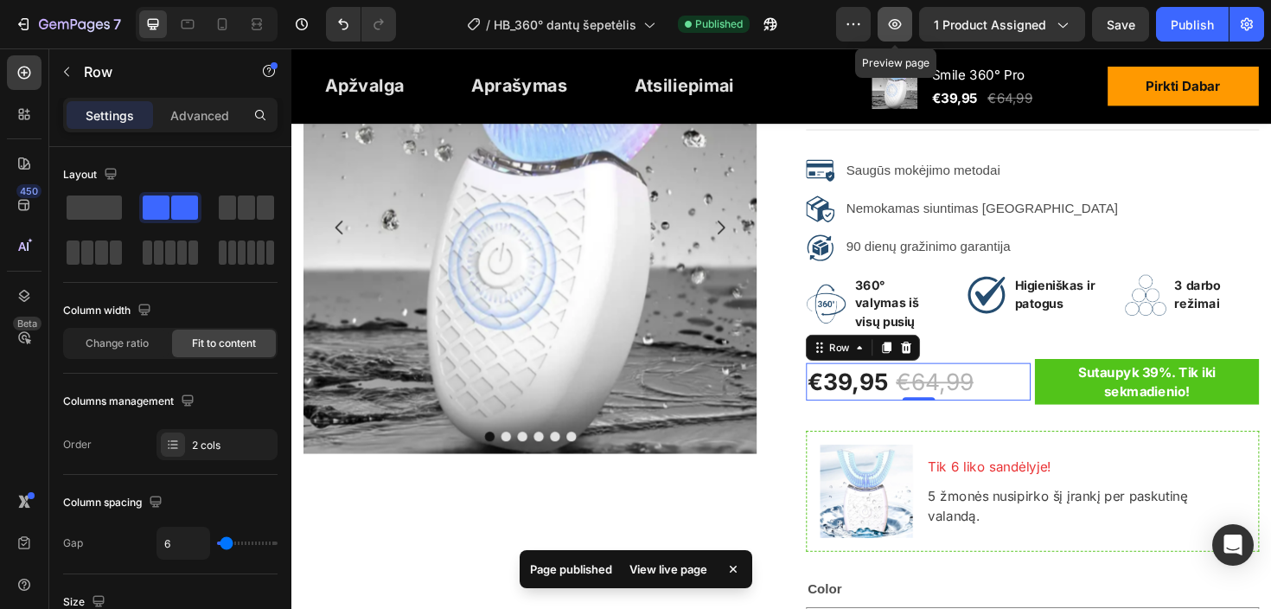
click at [897, 26] on icon "button" at bounding box center [894, 24] width 5 height 5
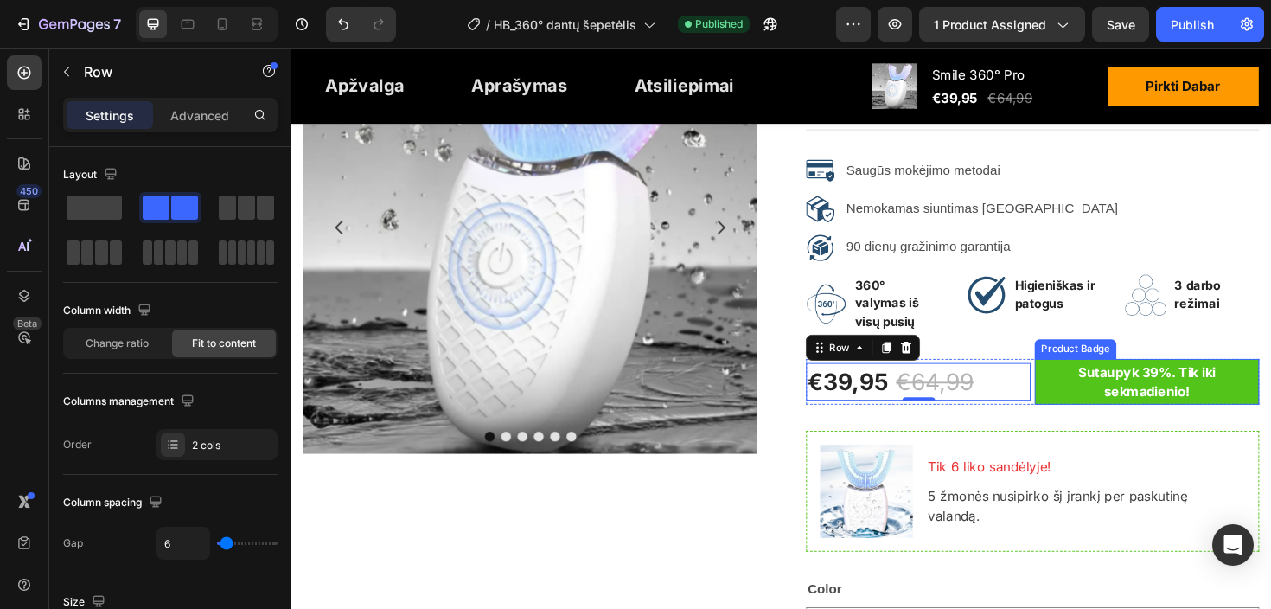
click at [1136, 386] on pre "Sutaupyk 39%. Tik iki sekmadienio!" at bounding box center [1197, 401] width 238 height 48
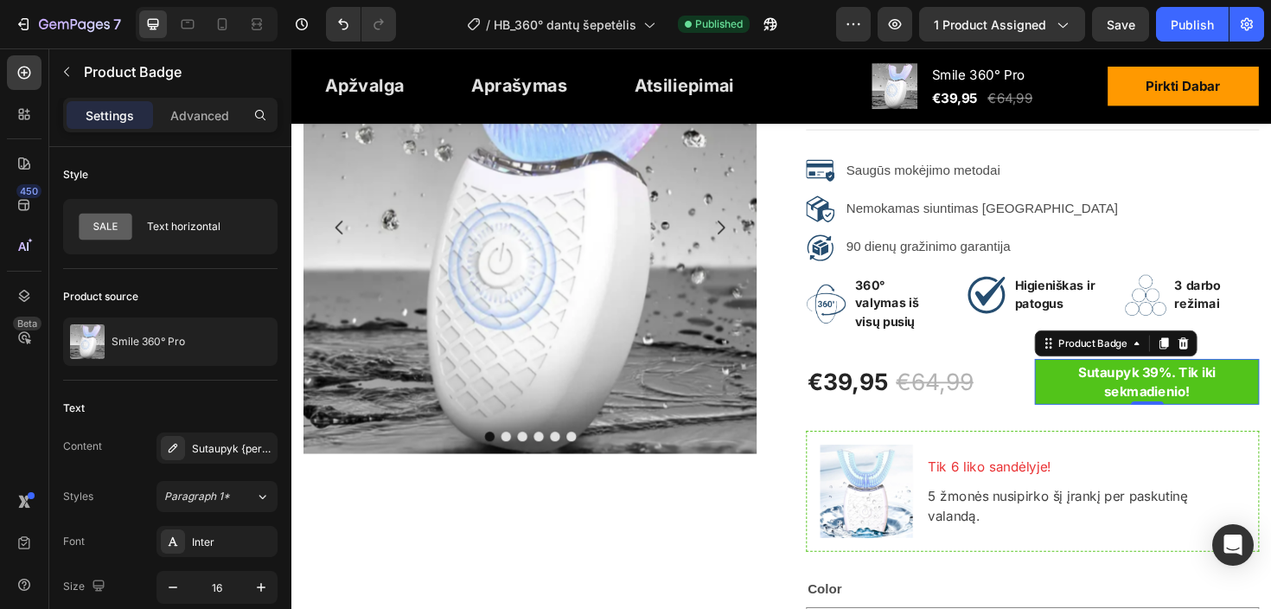
click at [1099, 377] on pre "Sutaupyk 39%. Tik iki sekmadienio!" at bounding box center [1197, 401] width 238 height 48
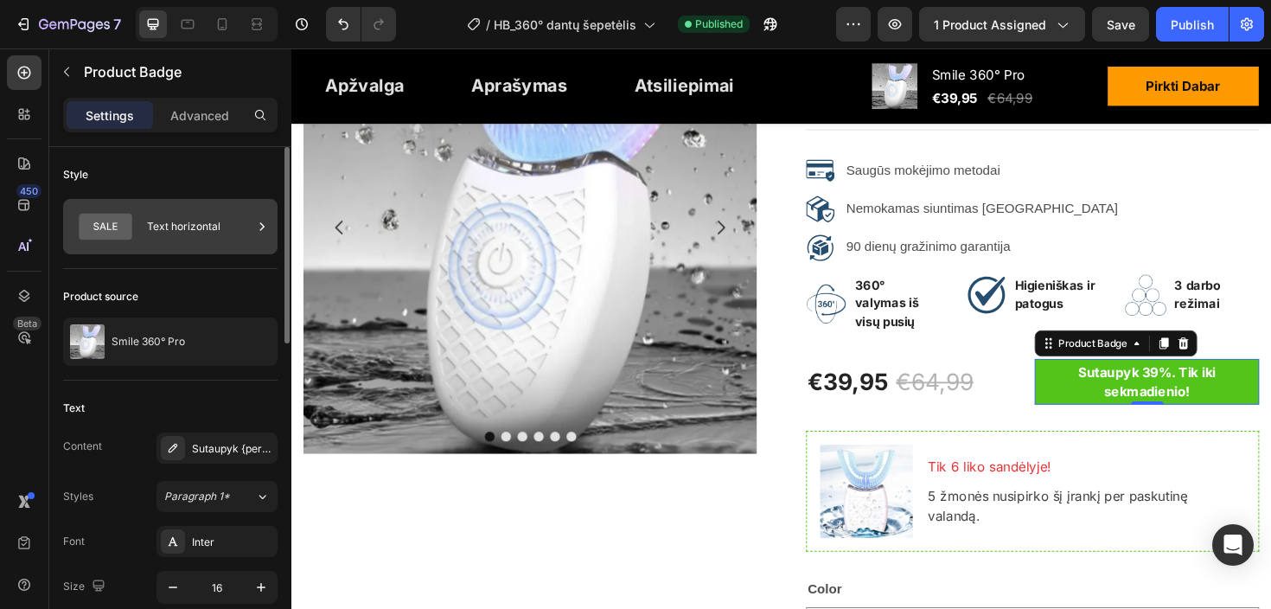
click at [133, 226] on icon at bounding box center [105, 227] width 69 height 40
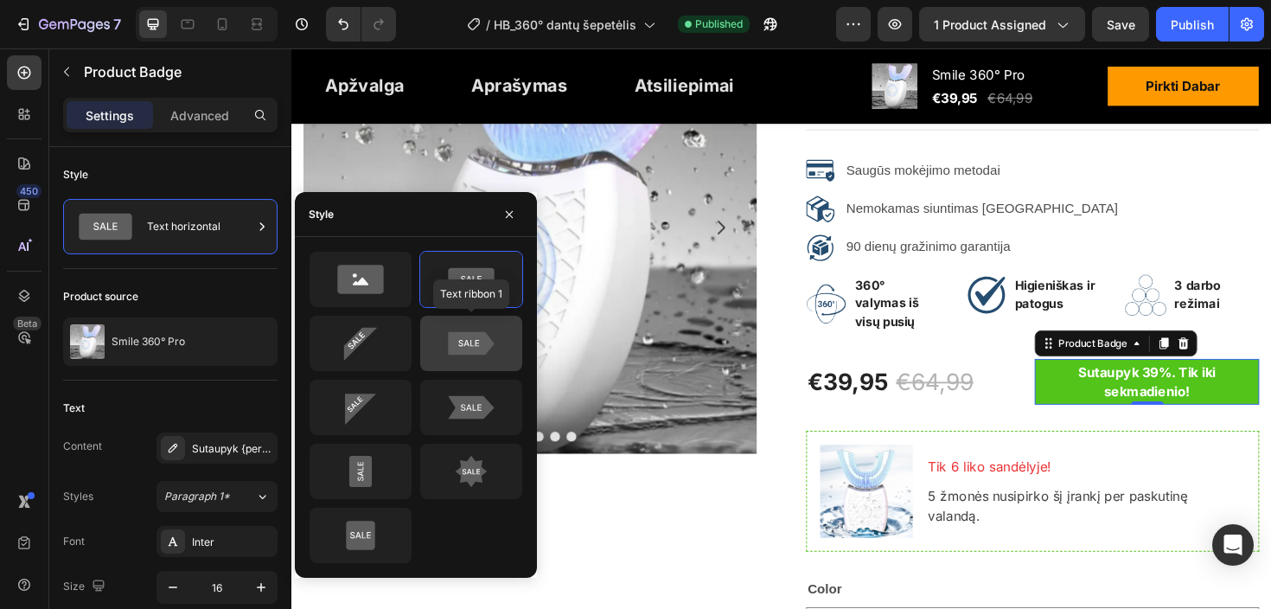
click at [491, 344] on icon at bounding box center [471, 343] width 46 height 23
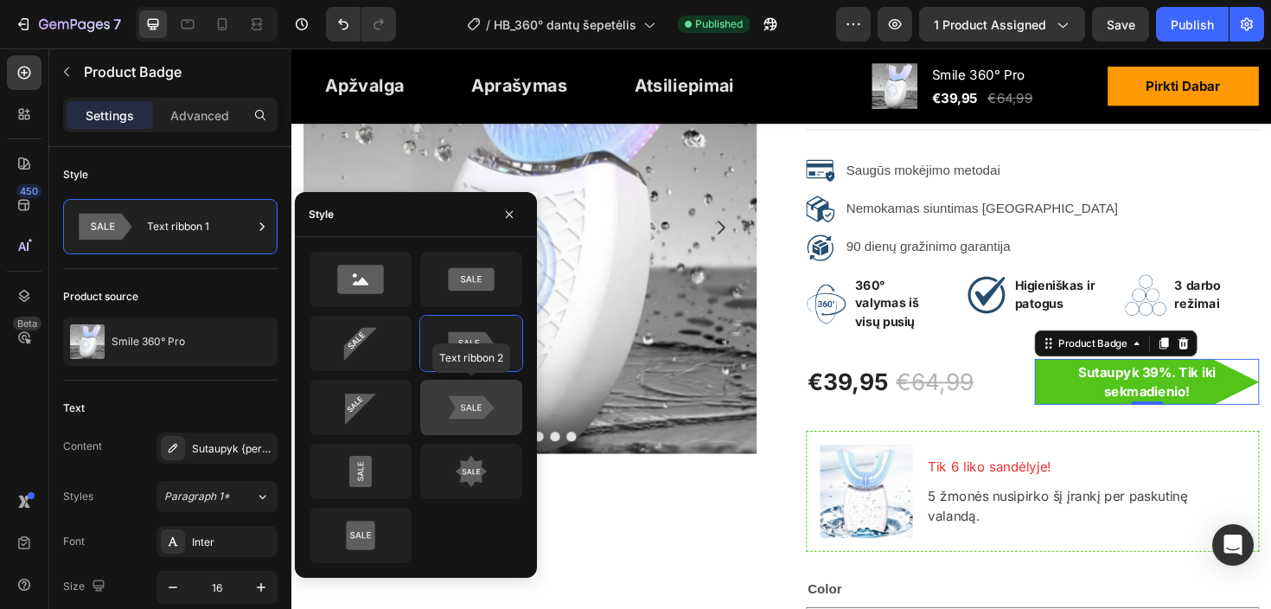
click at [482, 403] on icon at bounding box center [471, 407] width 46 height 23
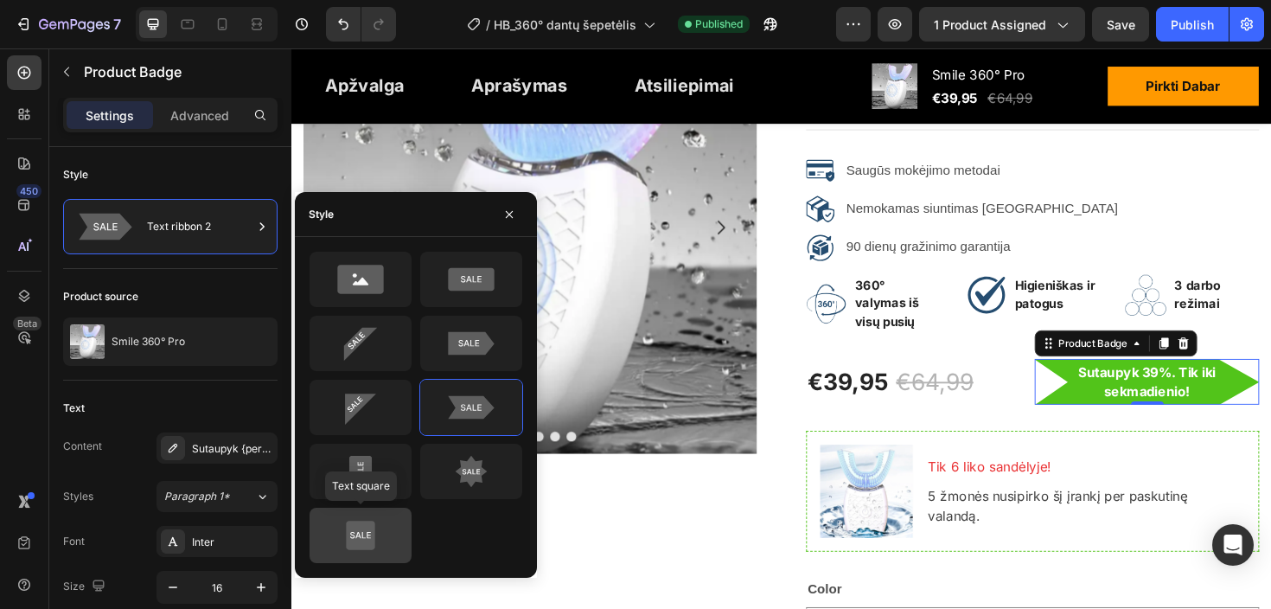
click at [381, 518] on icon at bounding box center [360, 535] width 81 height 35
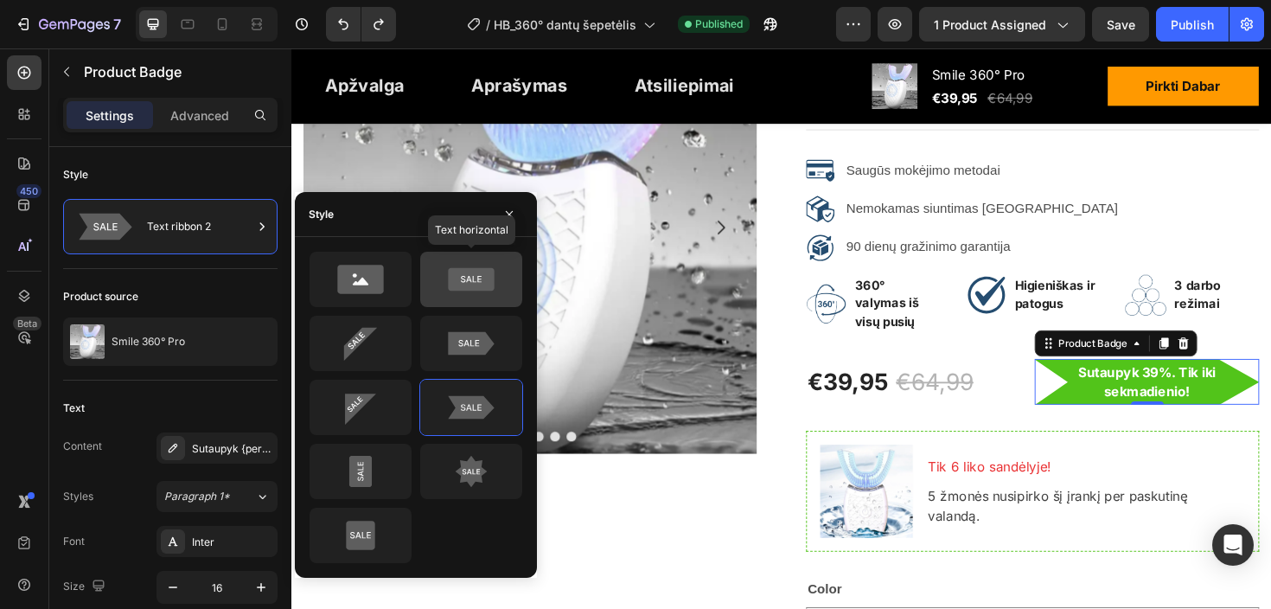
click at [498, 290] on icon at bounding box center [471, 279] width 81 height 35
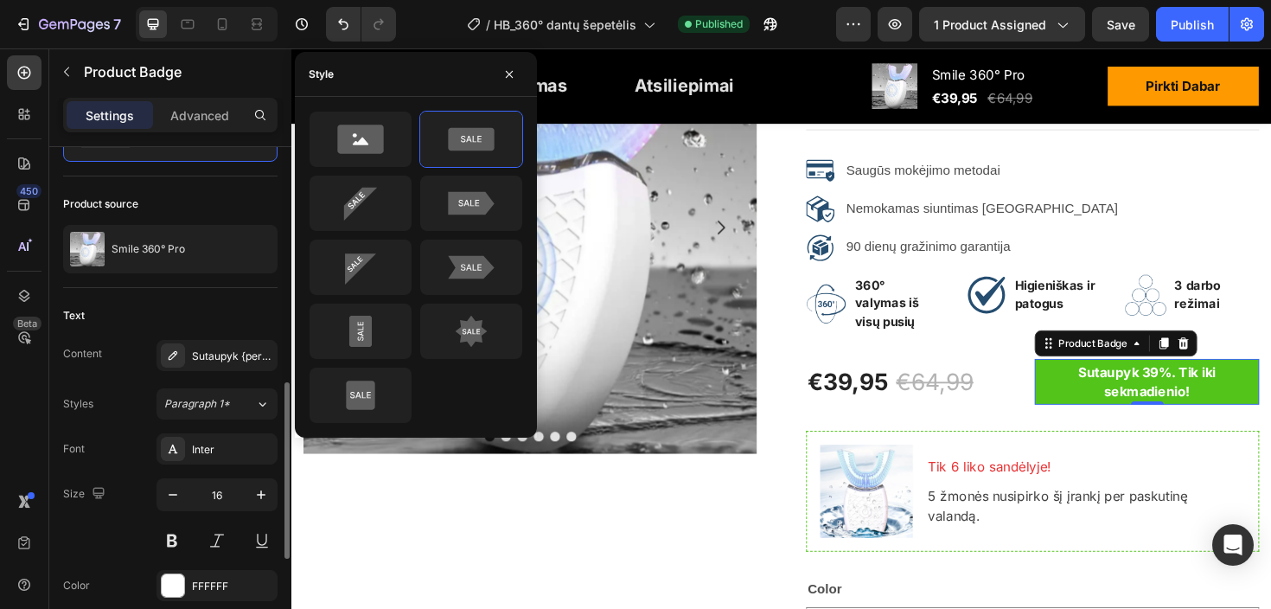
scroll to position [0, 0]
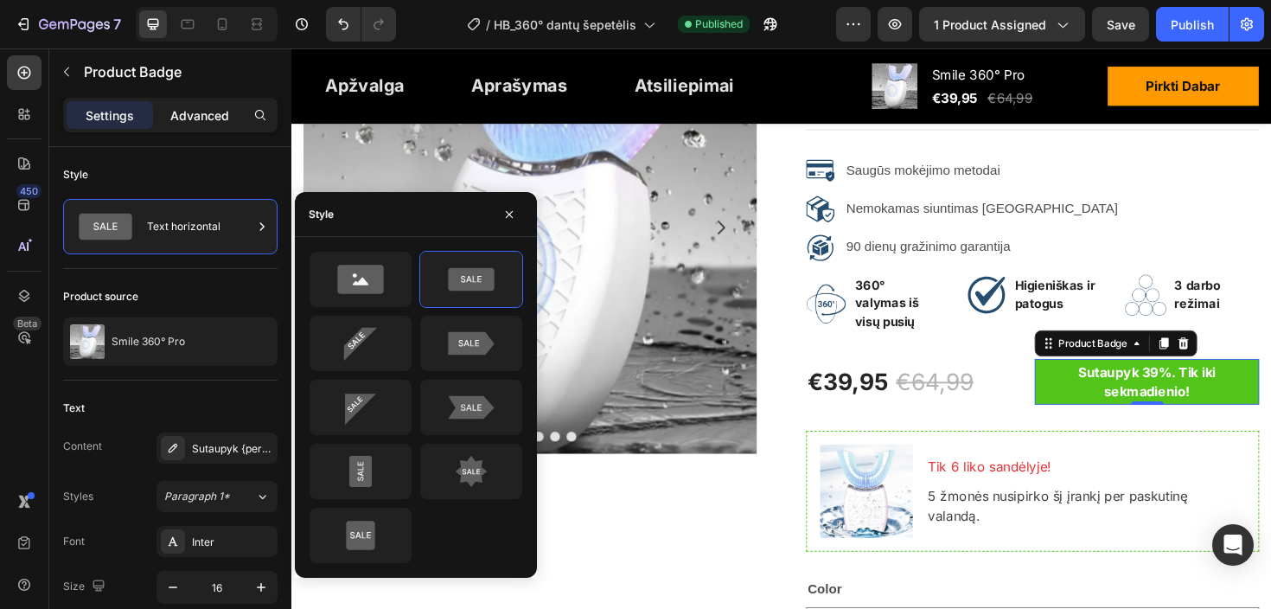
click at [205, 120] on p "Advanced" at bounding box center [199, 115] width 59 height 18
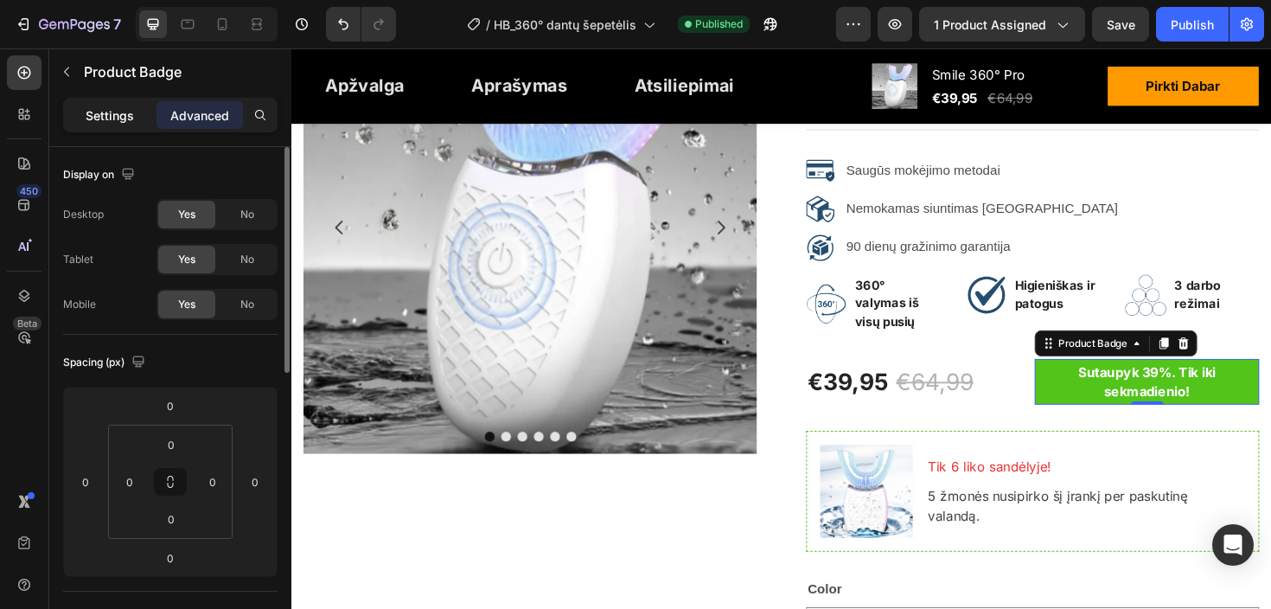
click at [110, 128] on div "Settings Advanced" at bounding box center [170, 115] width 214 height 35
click at [112, 118] on p "Settings" at bounding box center [110, 115] width 48 height 18
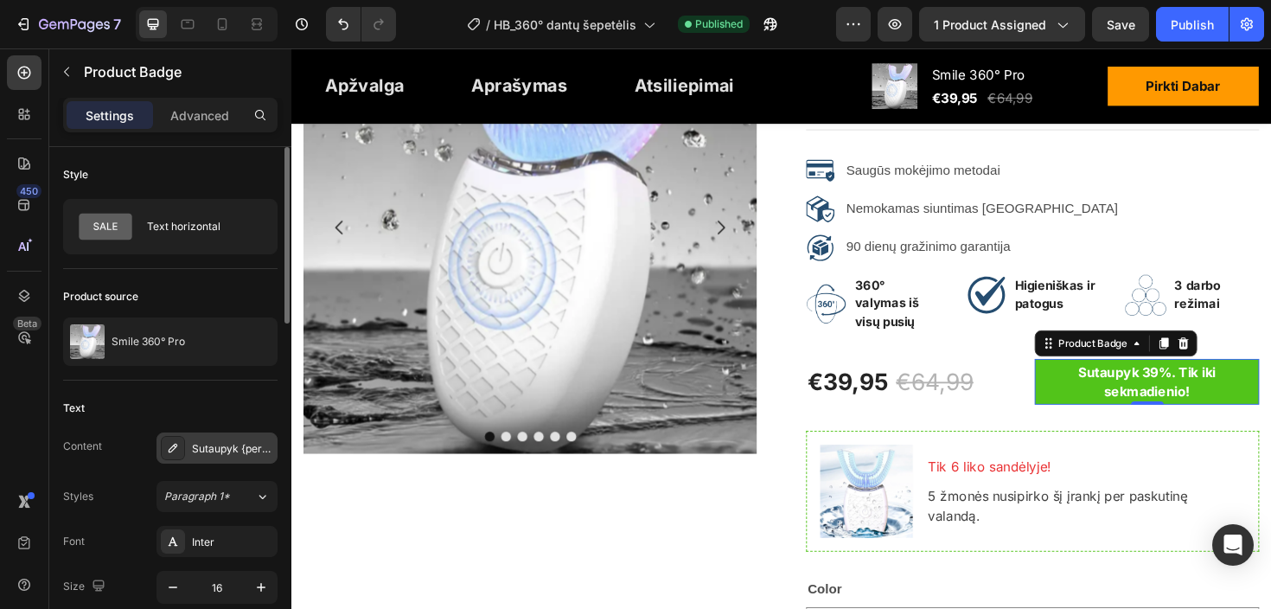
click at [228, 447] on div "Sutaupyk {percent_discount}. Tik iki sekmadienio!" at bounding box center [232, 449] width 81 height 16
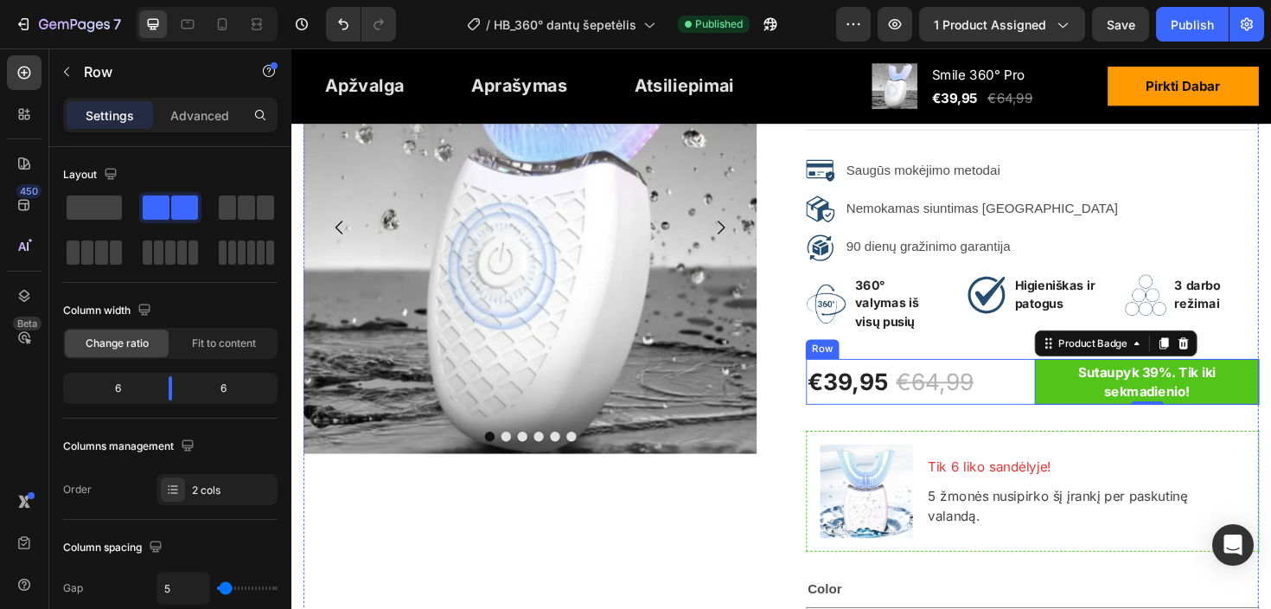
click at [998, 400] on div "€39,95 Product Price Product Price €64,99 Compare Price Compare Price Row" at bounding box center [955, 401] width 238 height 48
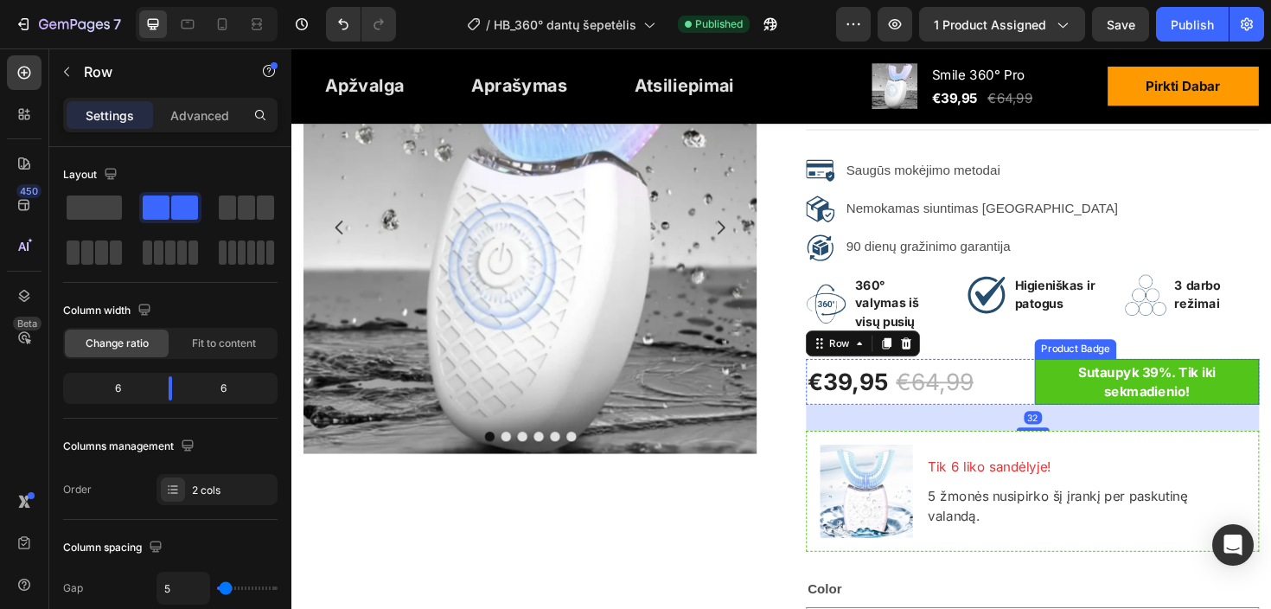
click at [1197, 389] on pre "Sutaupyk 39%. Tik iki sekmadienio!" at bounding box center [1197, 401] width 238 height 48
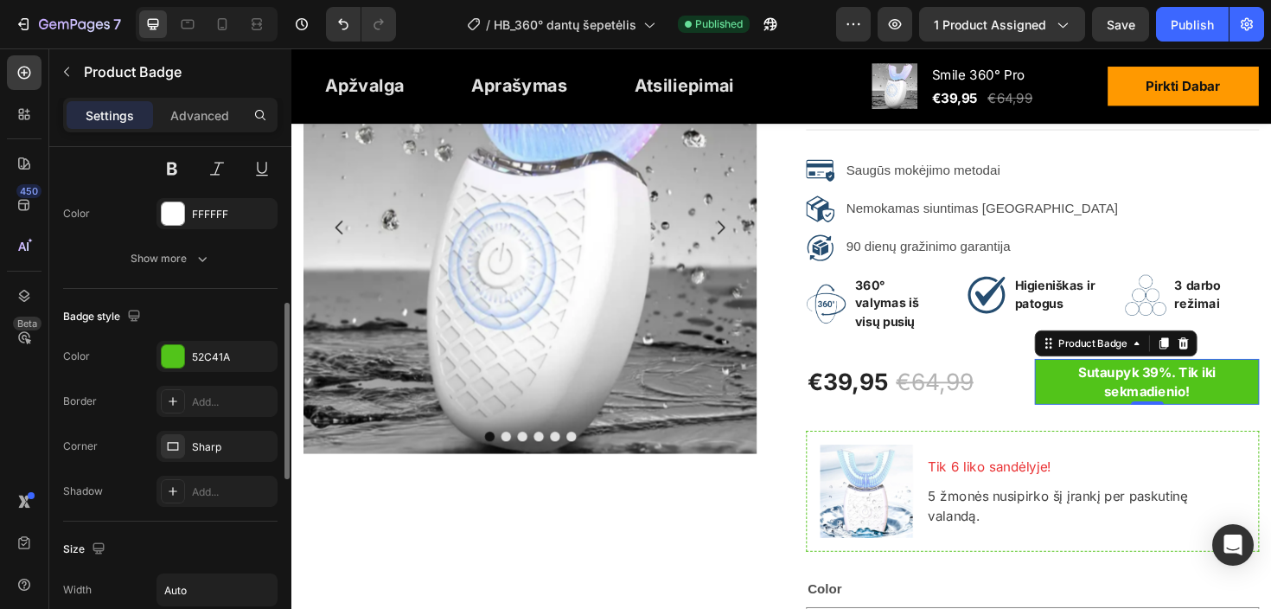
scroll to position [474, 0]
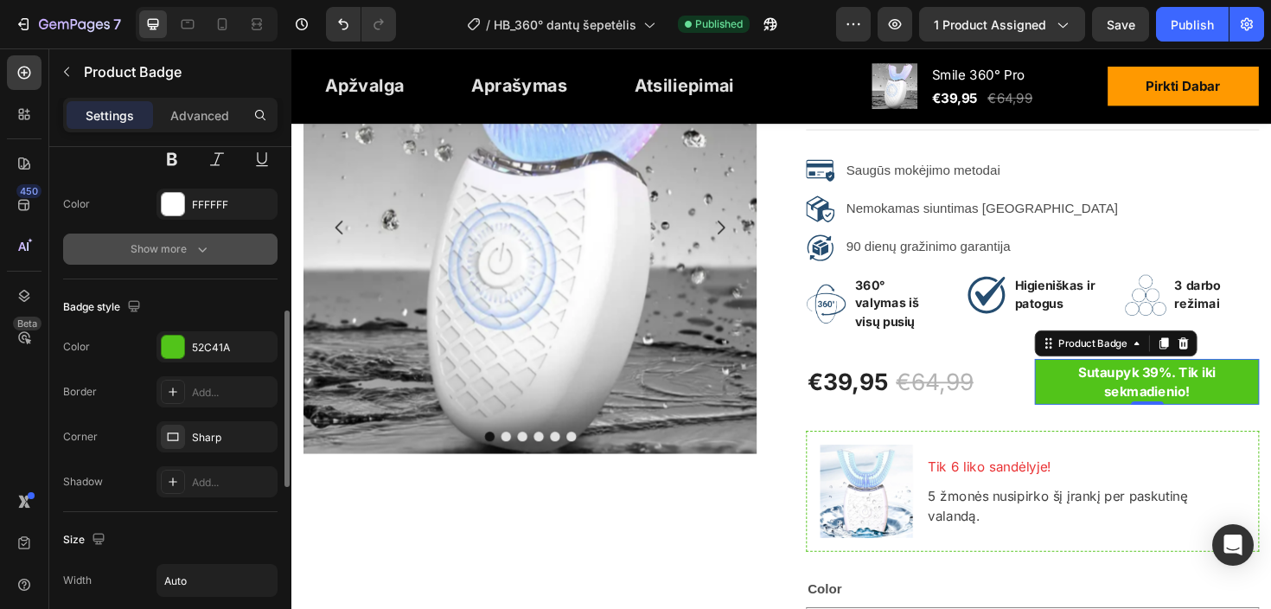
click at [201, 245] on icon "button" at bounding box center [202, 248] width 17 height 17
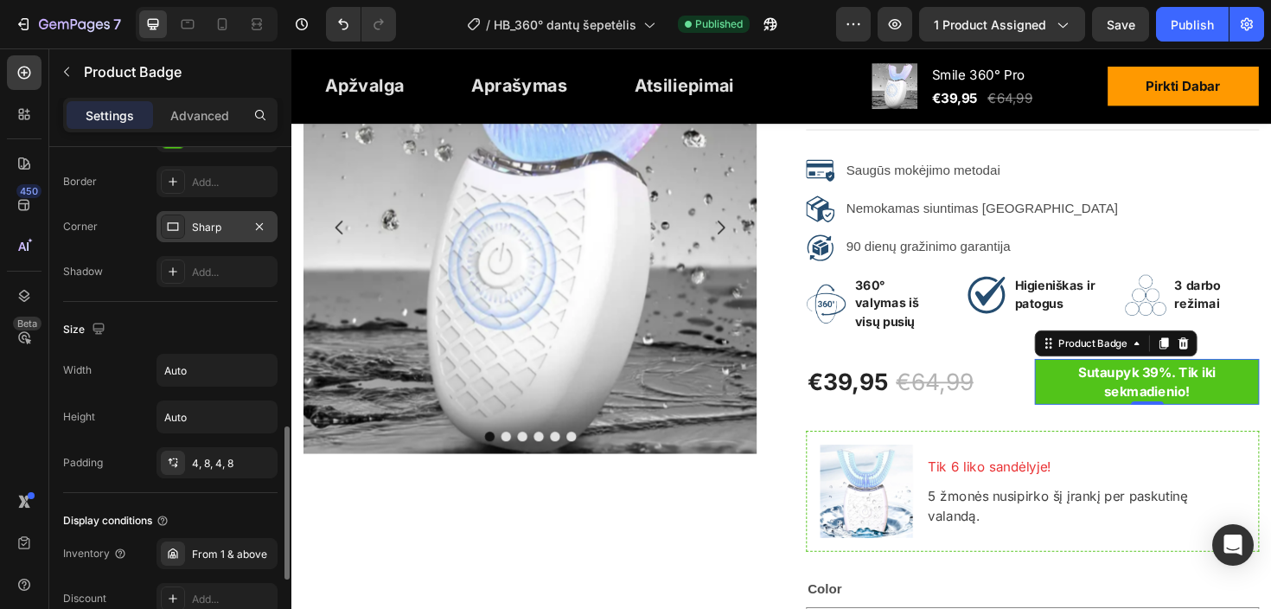
scroll to position [880, 0]
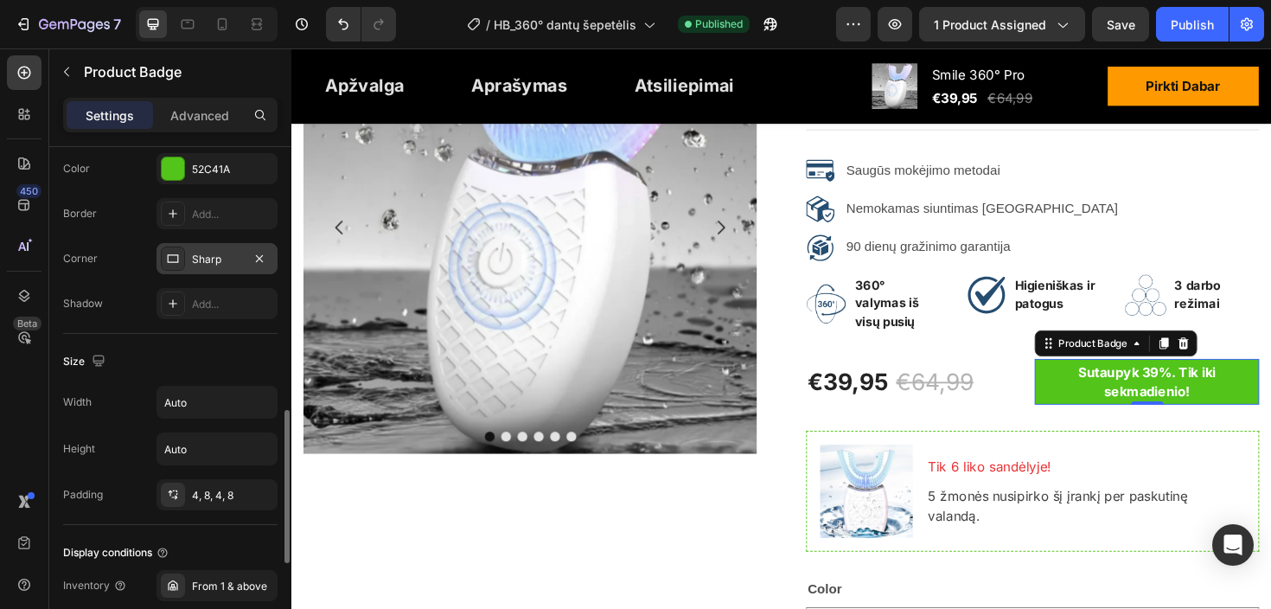
click at [205, 261] on div "Sharp" at bounding box center [217, 260] width 50 height 16
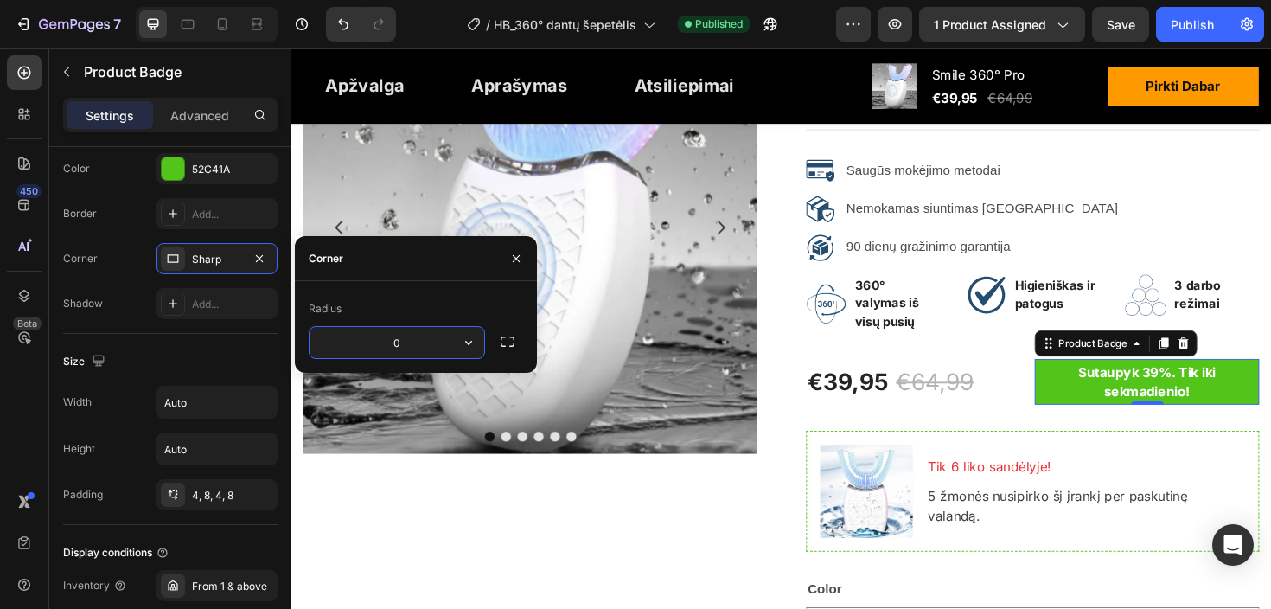
click at [443, 335] on input "0" at bounding box center [396, 342] width 175 height 31
click at [462, 349] on icon "button" at bounding box center [468, 342] width 17 height 17
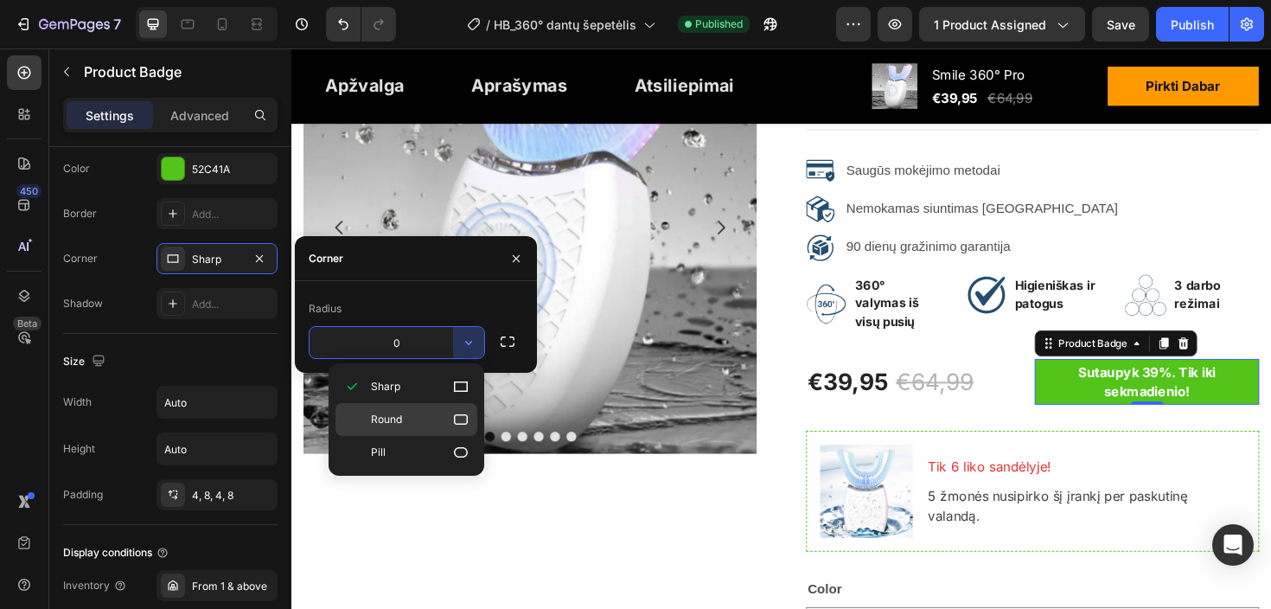
click at [425, 424] on p "Round" at bounding box center [420, 419] width 99 height 17
type input "8"
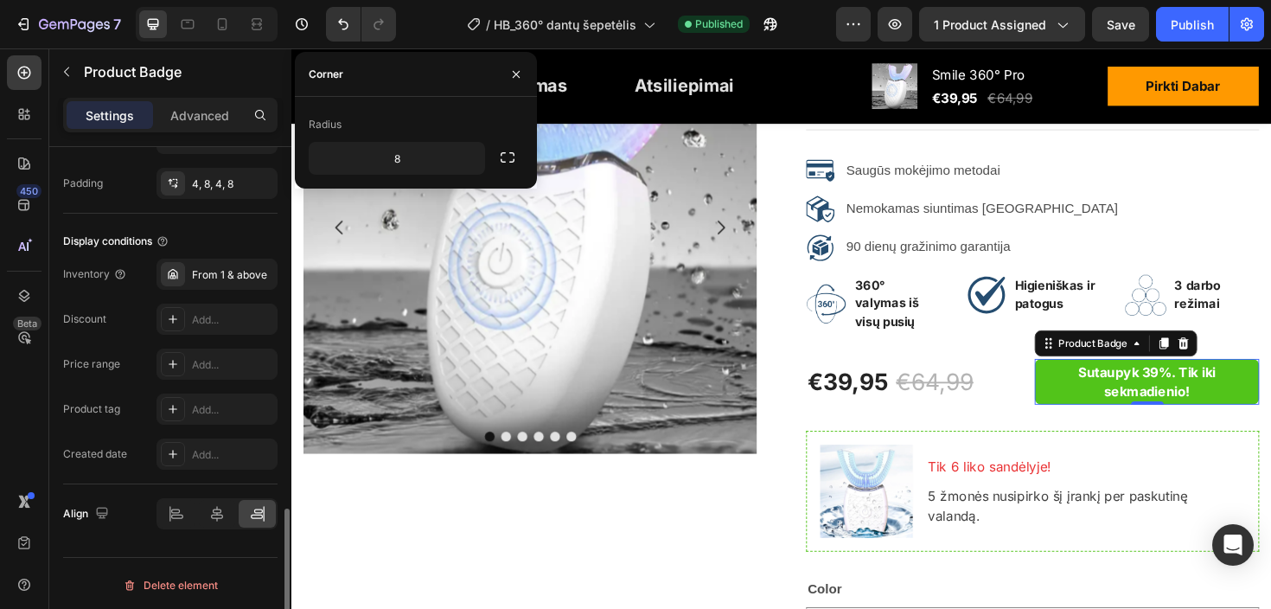
scroll to position [1195, 0]
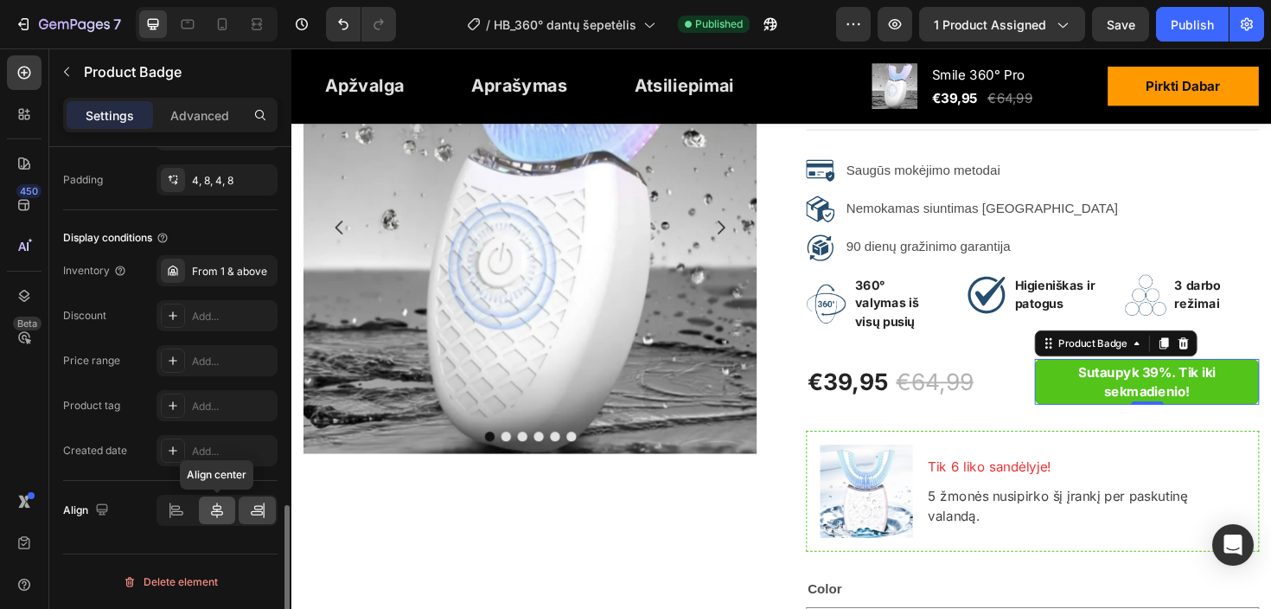
click at [210, 510] on icon at bounding box center [216, 509] width 17 height 17
click at [182, 510] on icon at bounding box center [176, 509] width 17 height 17
click at [226, 519] on div at bounding box center [217, 510] width 37 height 28
click at [252, 516] on icon at bounding box center [257, 509] width 17 height 17
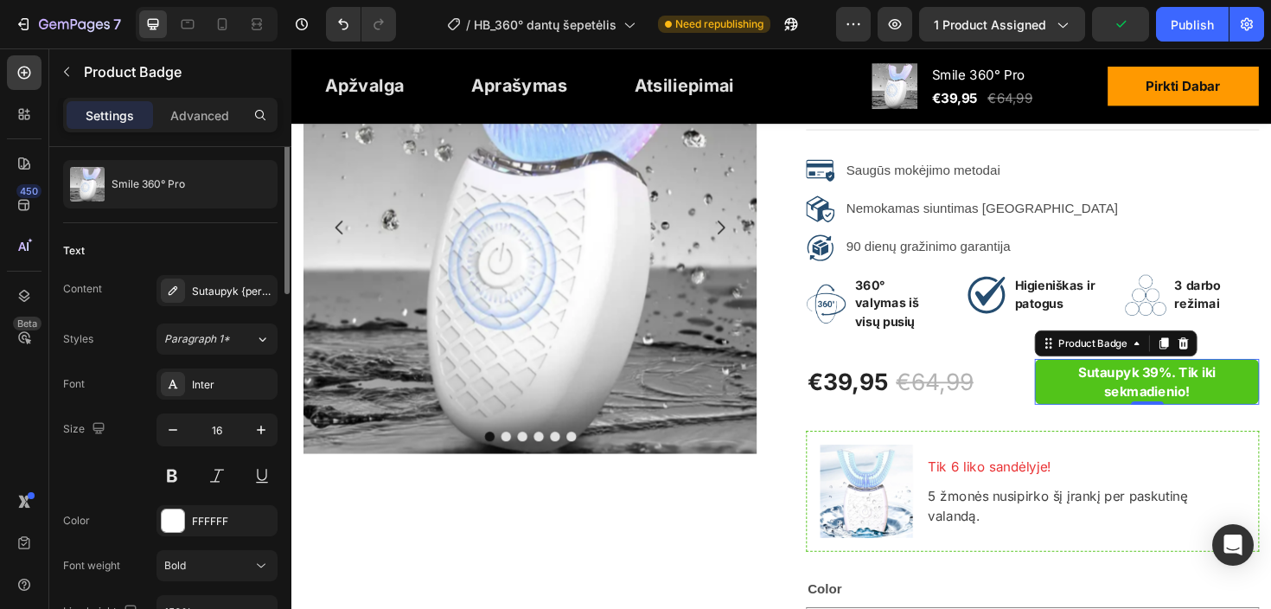
scroll to position [0, 0]
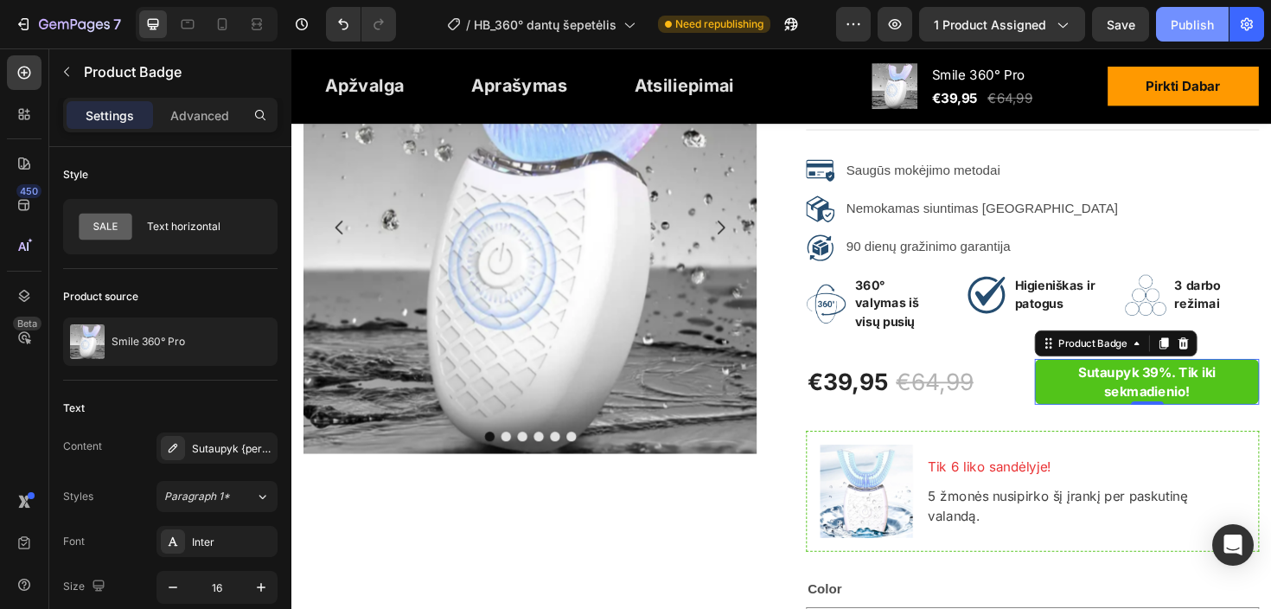
click at [1204, 19] on div "Publish" at bounding box center [1191, 25] width 43 height 18
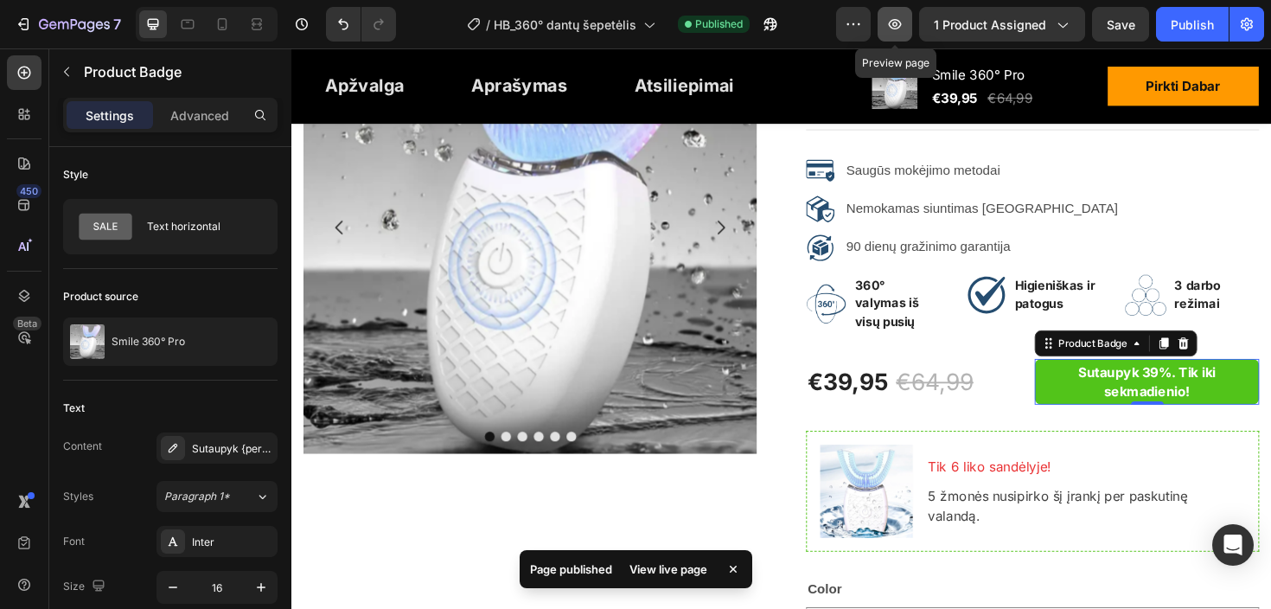
click at [897, 23] on icon "button" at bounding box center [894, 24] width 5 height 5
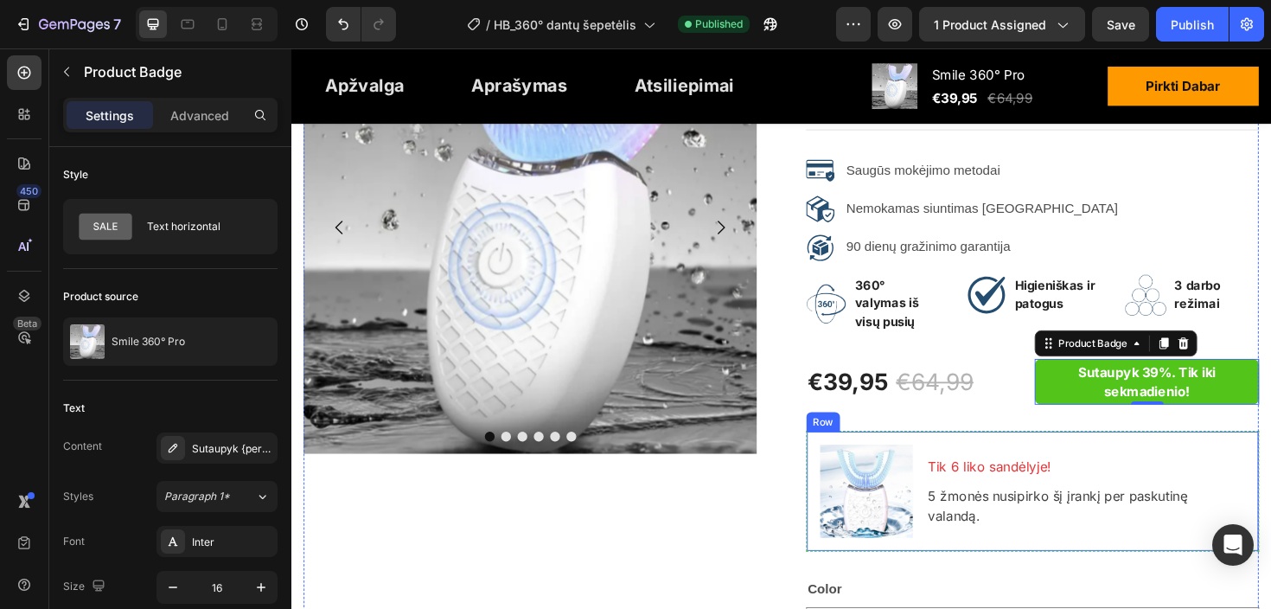
click at [1128, 516] on p "5 žmonės nusipirko šį įrankį per paskutinę valandą." at bounding box center [1132, 532] width 335 height 41
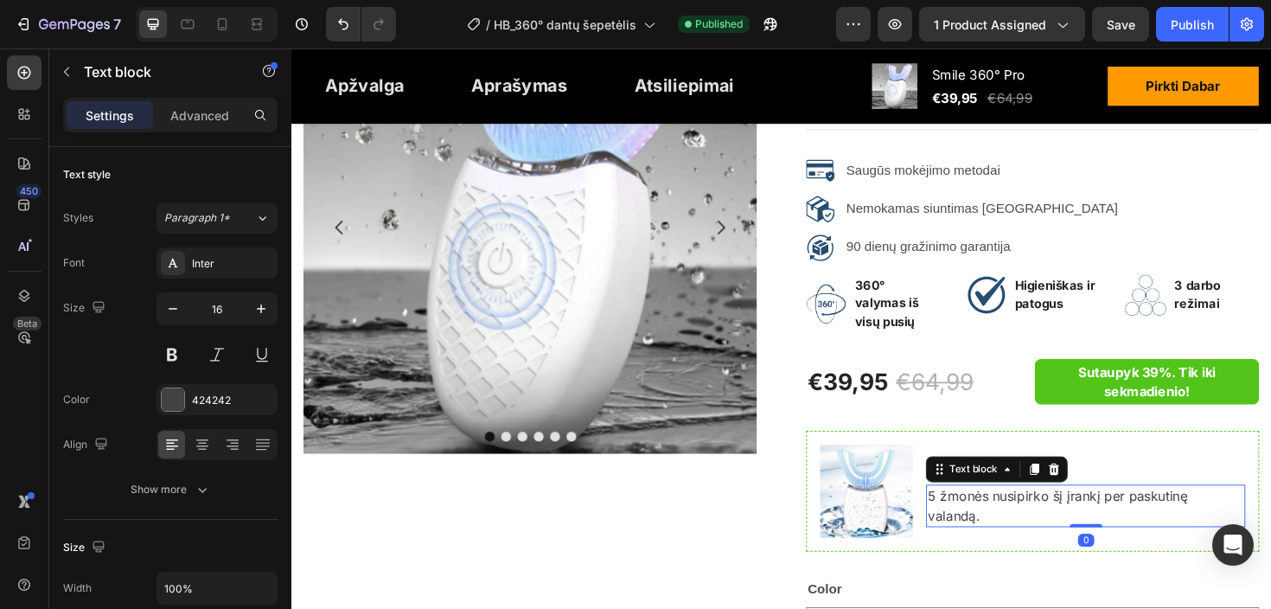
click at [1125, 513] on p "5 žmonės nusipirko šį įrankį per paskutinę valandą." at bounding box center [1132, 532] width 335 height 41
drag, startPoint x: 1098, startPoint y: 510, endPoint x: 1146, endPoint y: 514, distance: 48.6
click at [1146, 514] on p "5 žmonės nusipirko šį įrankį per paskutinę valandą." at bounding box center [1132, 532] width 335 height 41
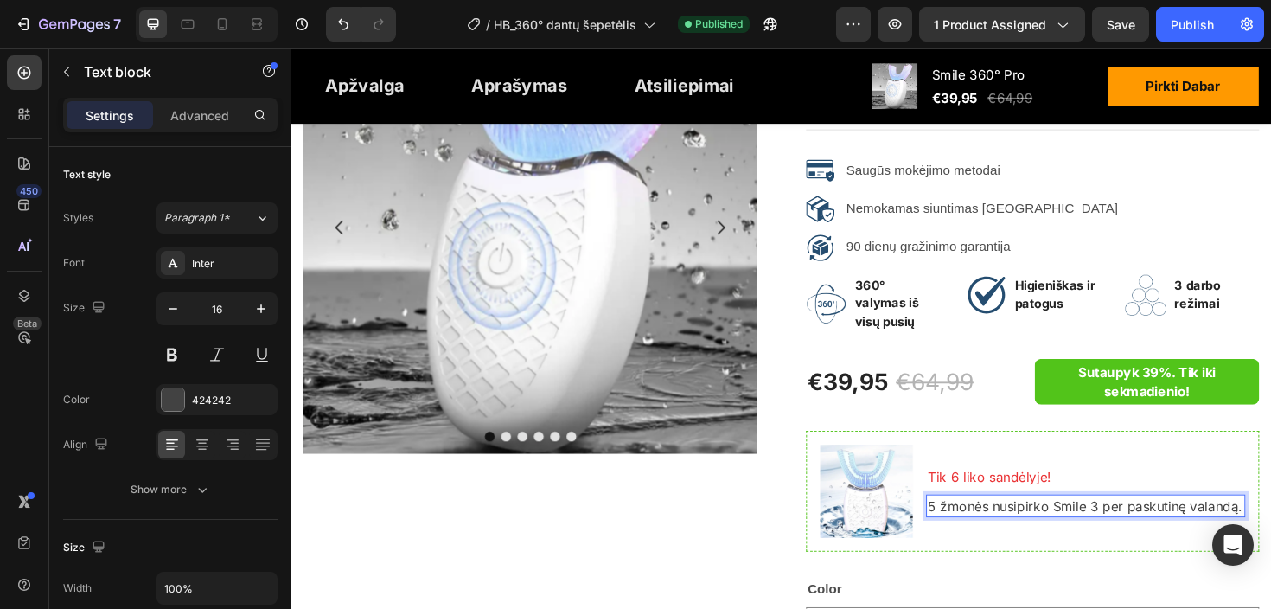
scroll to position [218, 0]
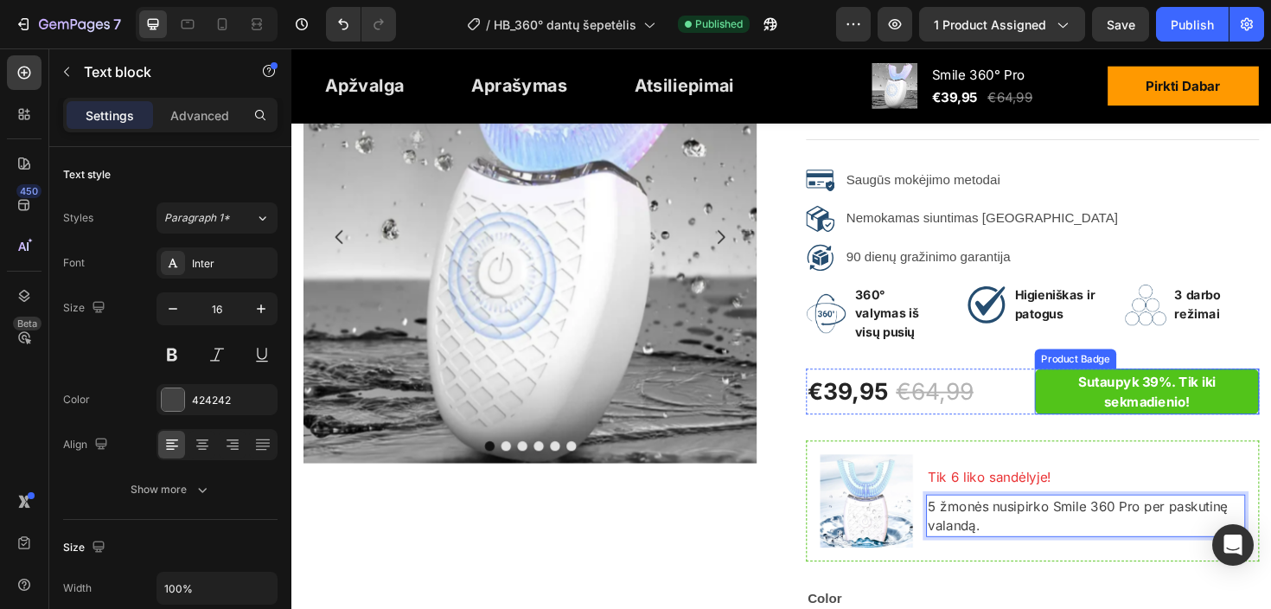
click at [1107, 405] on pre "Sutaupyk 39%. Tik iki sekmadienio!" at bounding box center [1197, 411] width 238 height 48
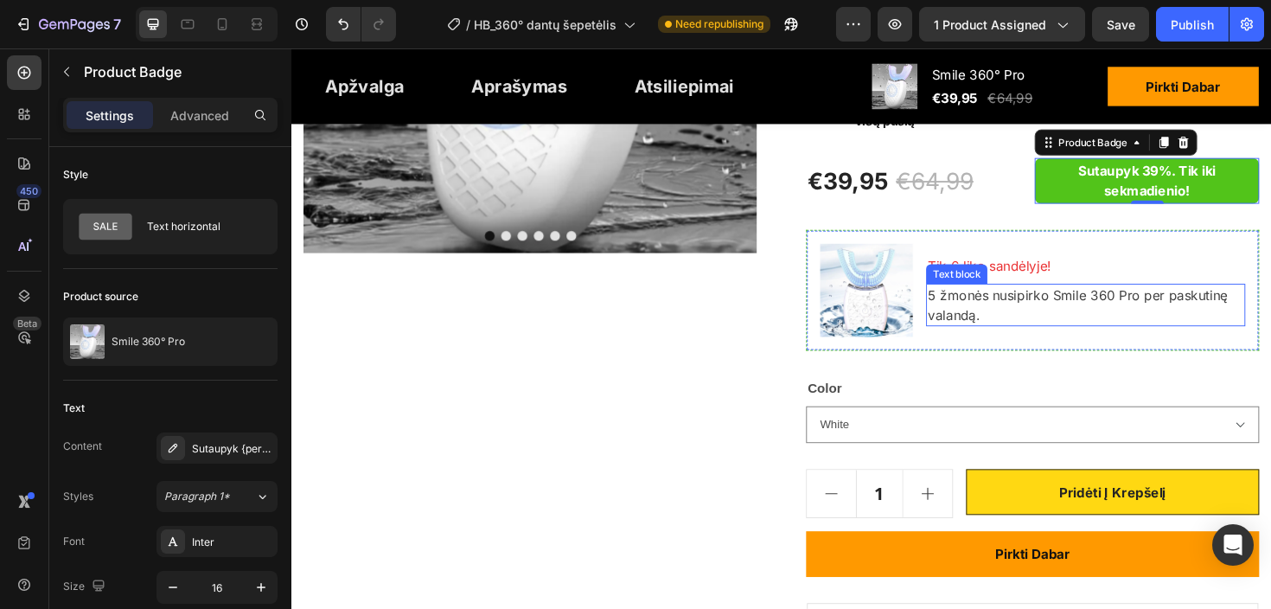
scroll to position [0, 0]
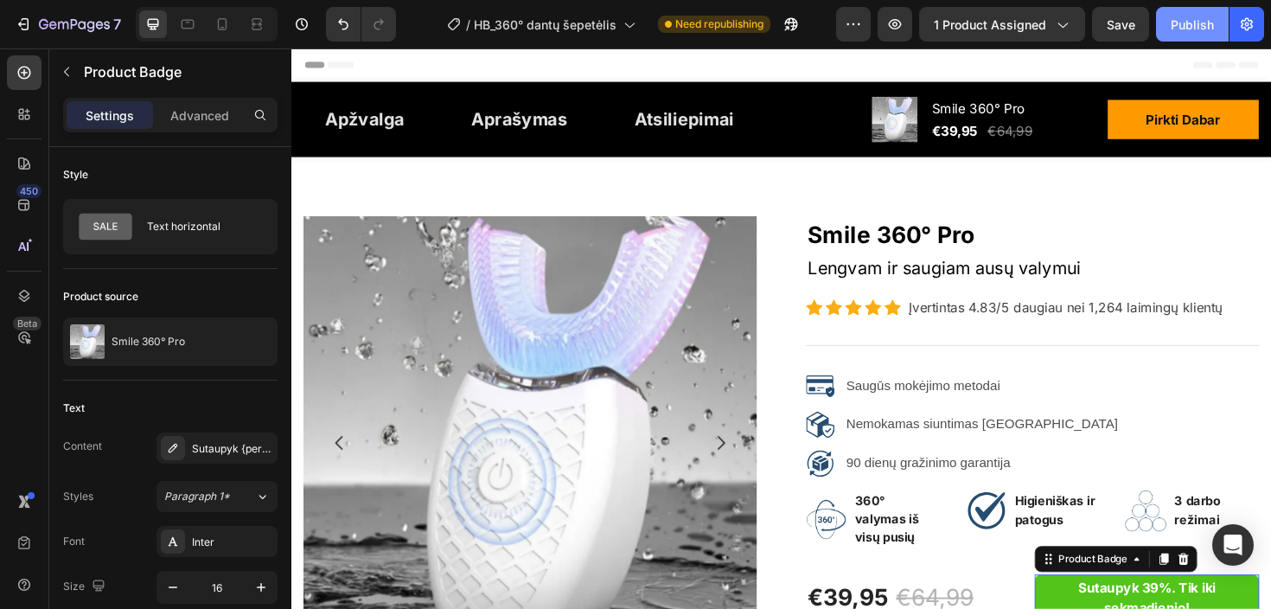
click at [1174, 16] on div "Publish" at bounding box center [1191, 25] width 43 height 18
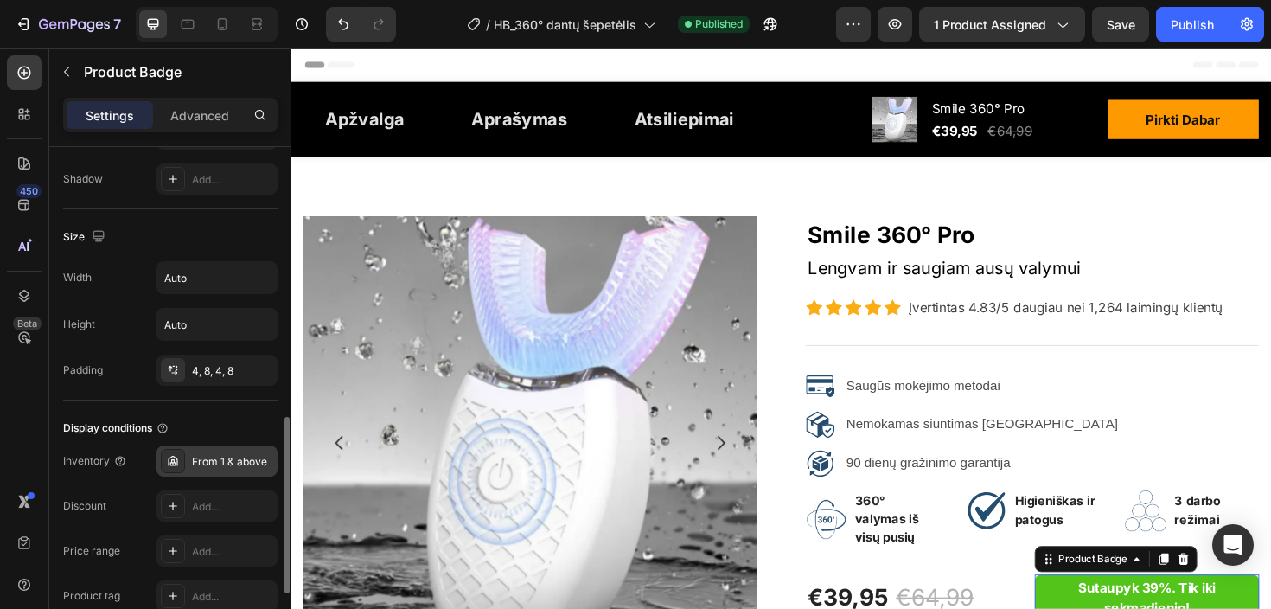
scroll to position [777, 0]
click at [200, 460] on div "From 1 & above" at bounding box center [232, 461] width 81 height 16
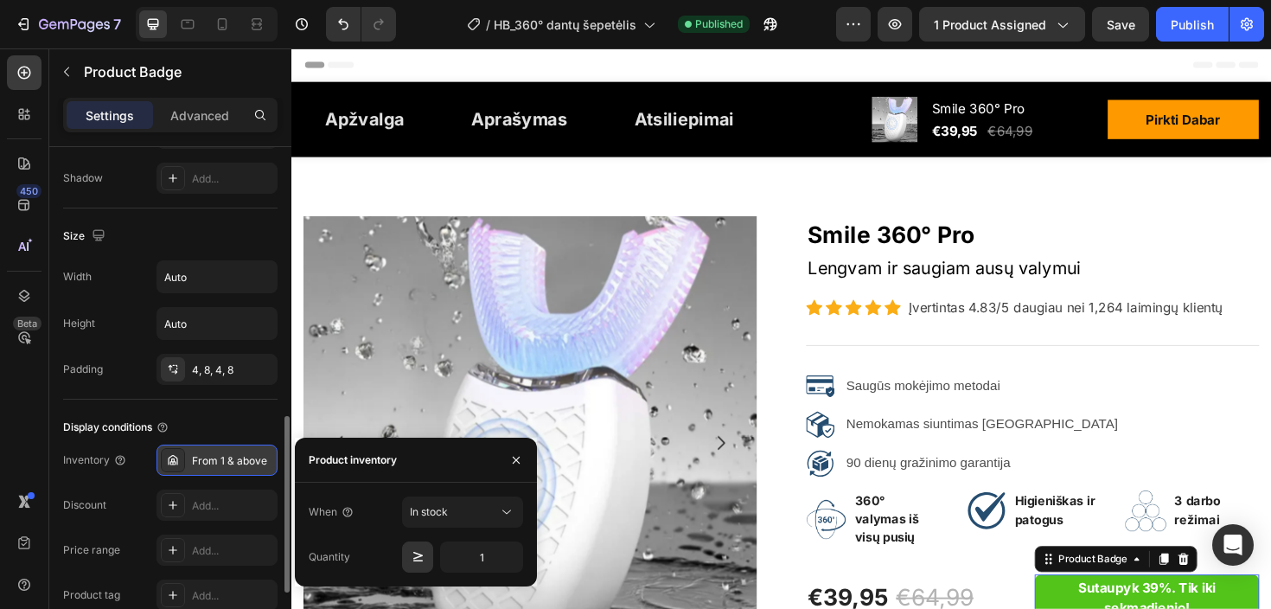
click at [200, 460] on div "From 1 & above" at bounding box center [232, 461] width 81 height 16
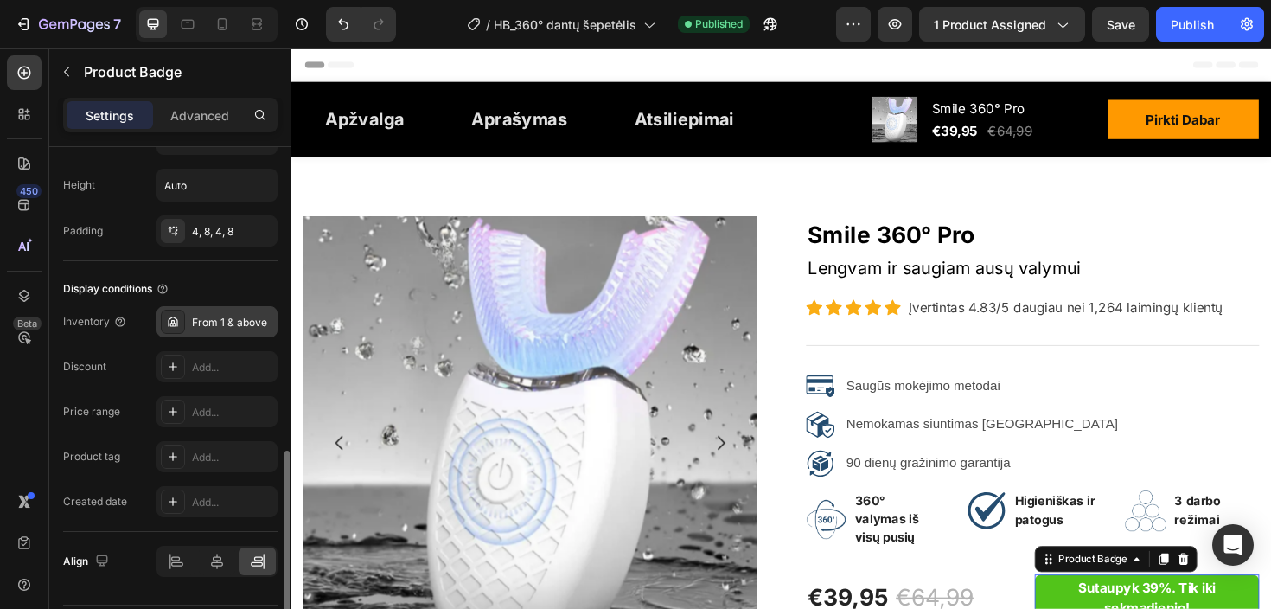
scroll to position [925, 0]
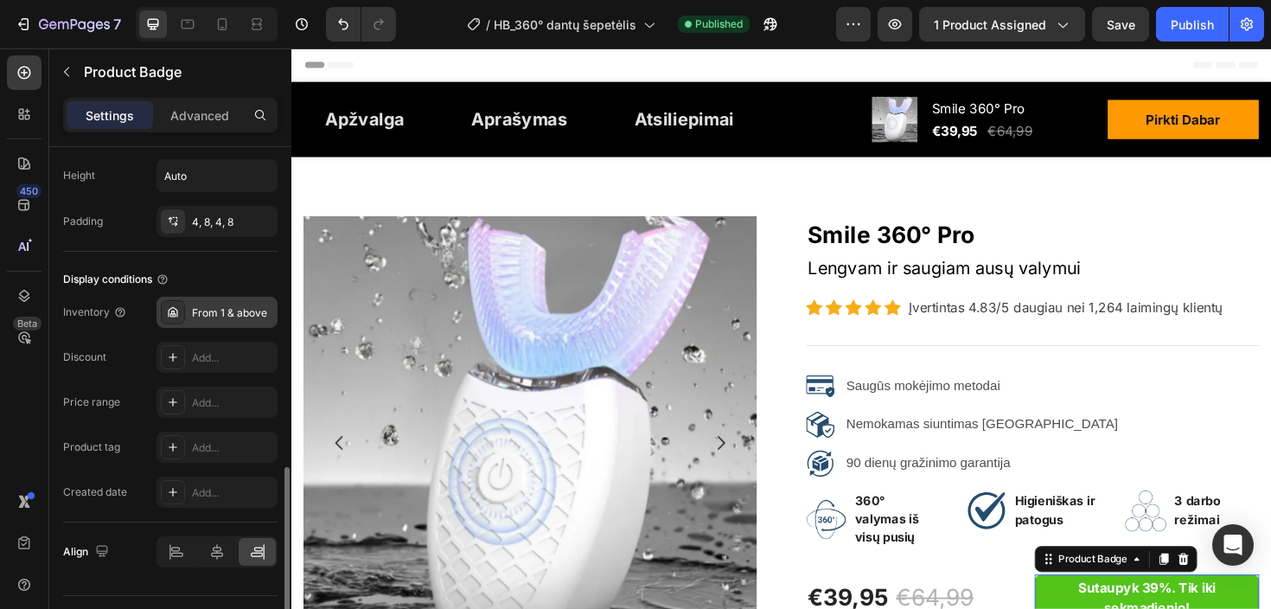
click at [193, 309] on div "From 1 & above" at bounding box center [232, 313] width 81 height 16
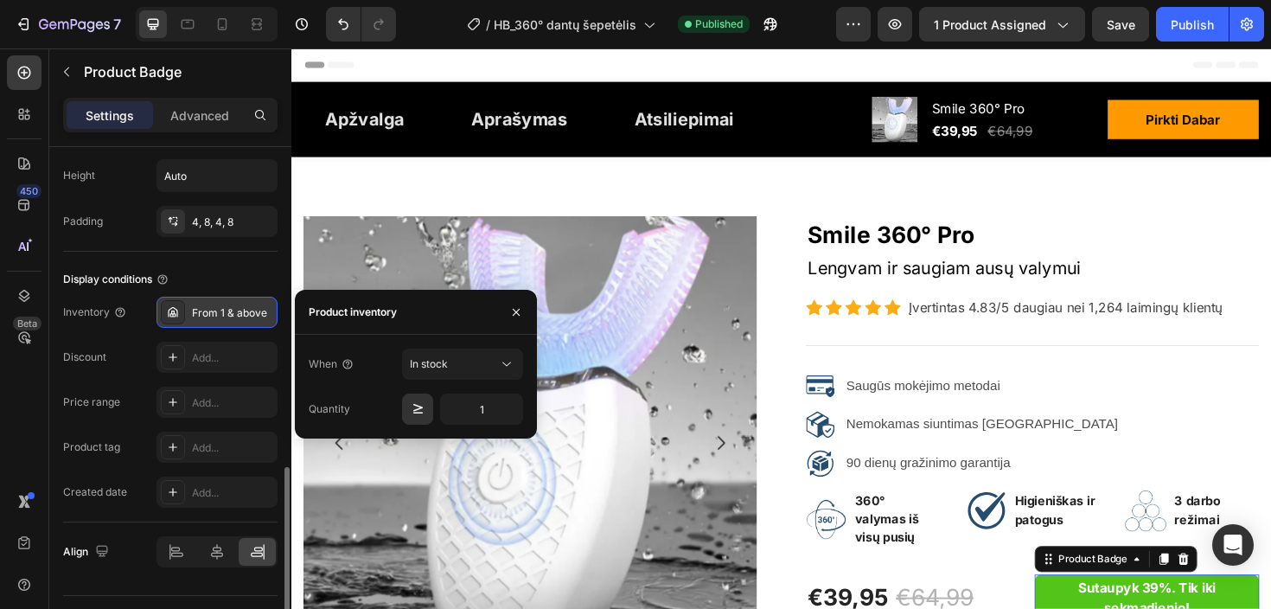
click at [193, 309] on div "From 1 & above" at bounding box center [232, 313] width 81 height 16
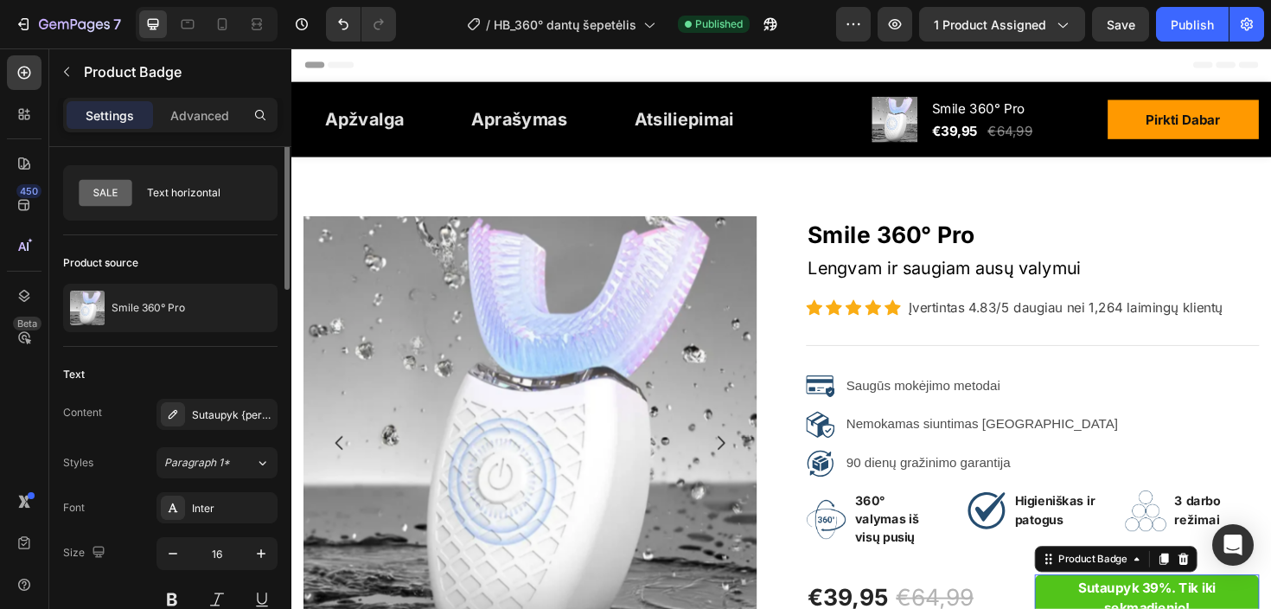
scroll to position [0, 0]
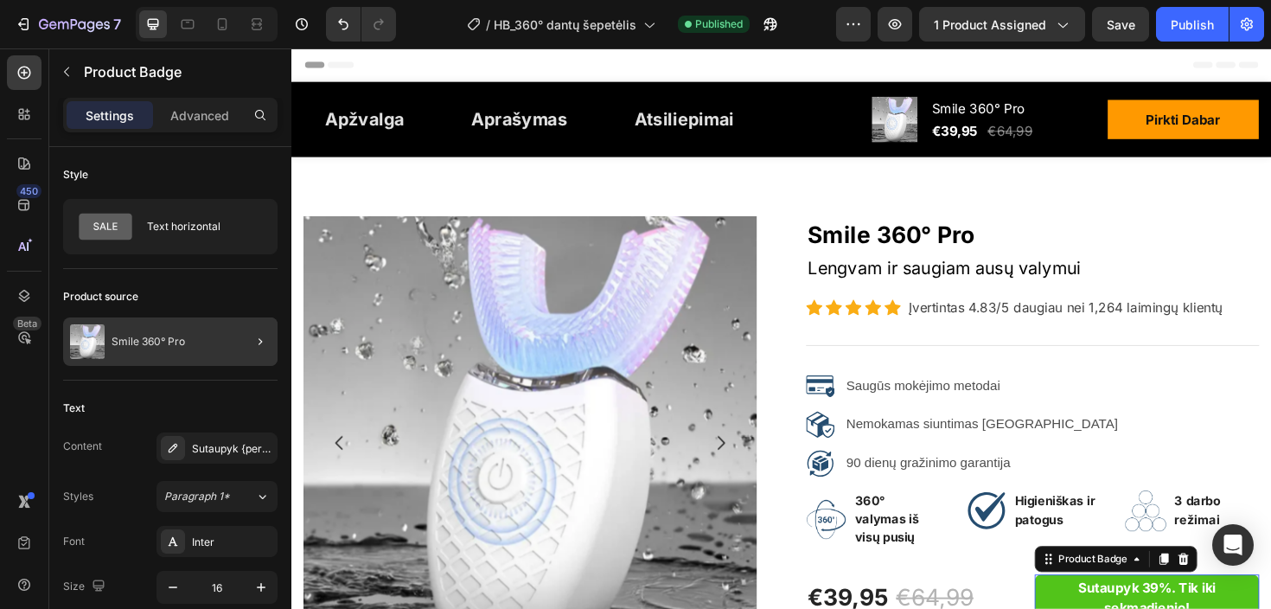
click at [251, 327] on div at bounding box center [253, 341] width 48 height 48
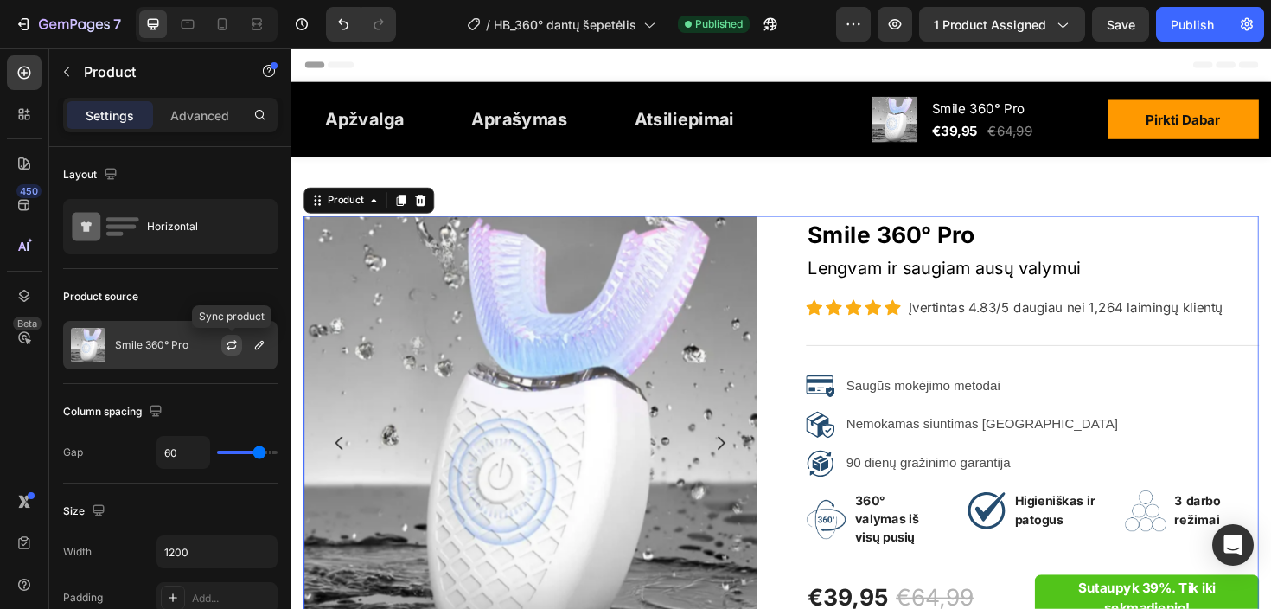
click at [226, 349] on icon "button" at bounding box center [232, 345] width 14 height 14
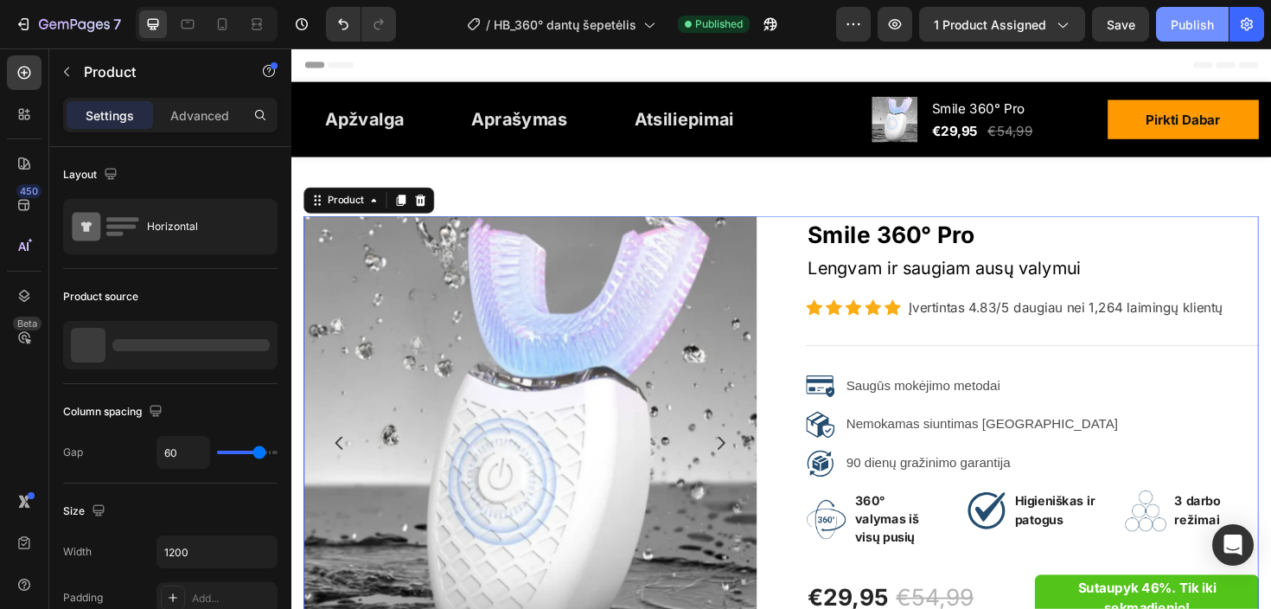
click at [1190, 18] on div "Publish" at bounding box center [1191, 25] width 43 height 18
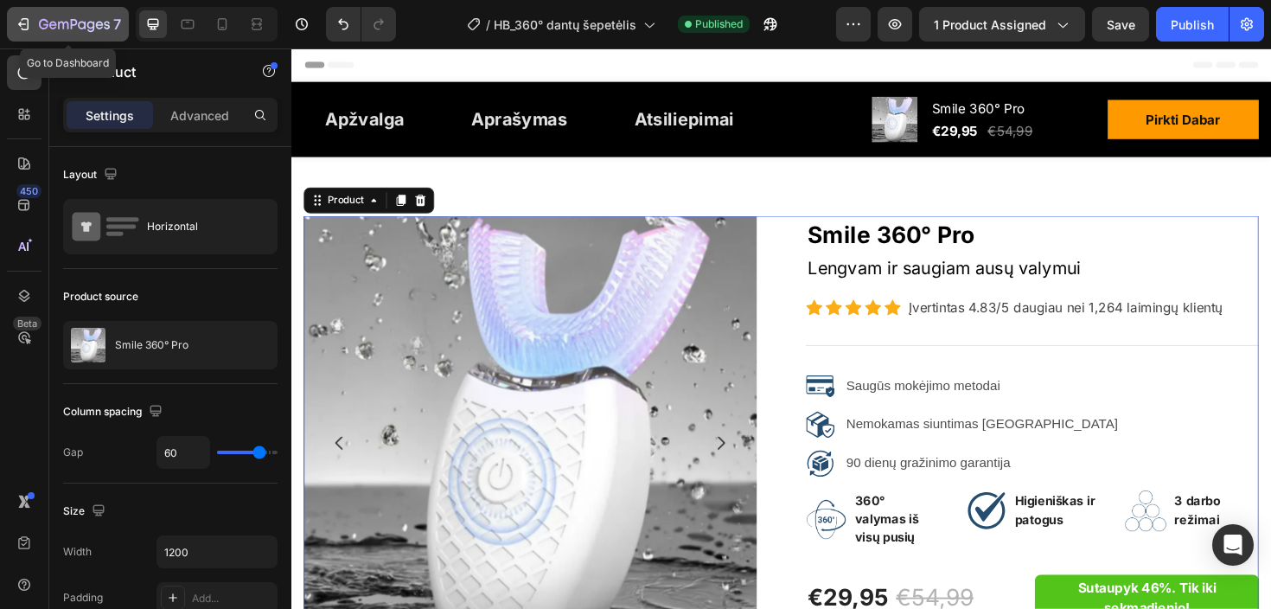
click at [111, 29] on div "7" at bounding box center [80, 24] width 82 height 21
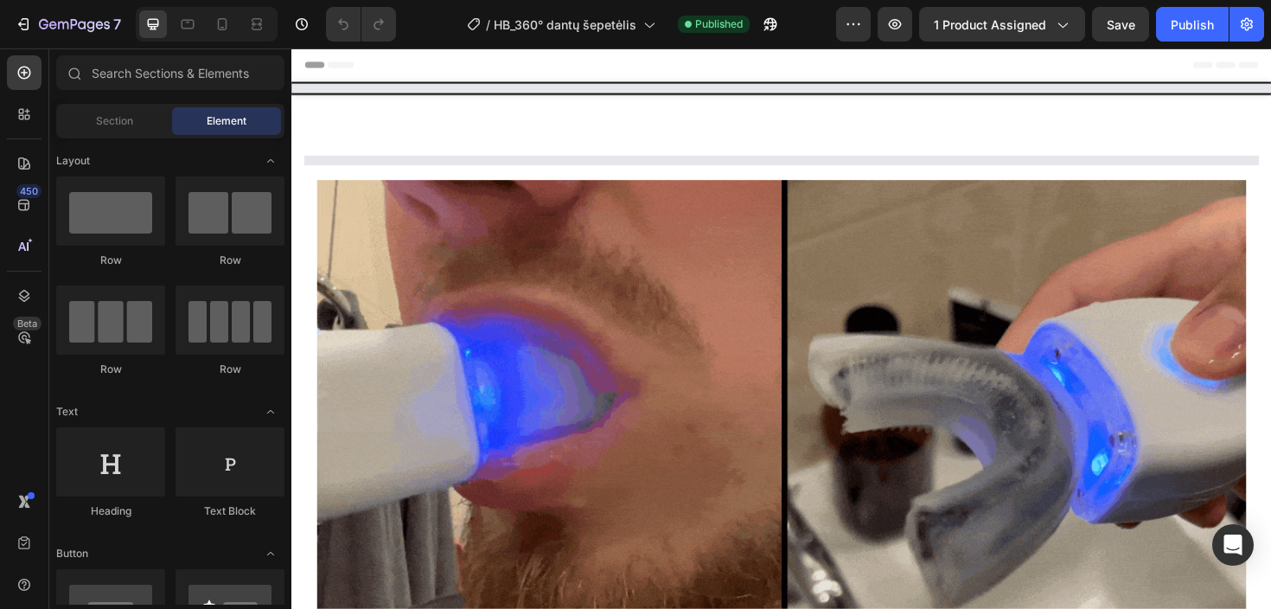
select select "White"
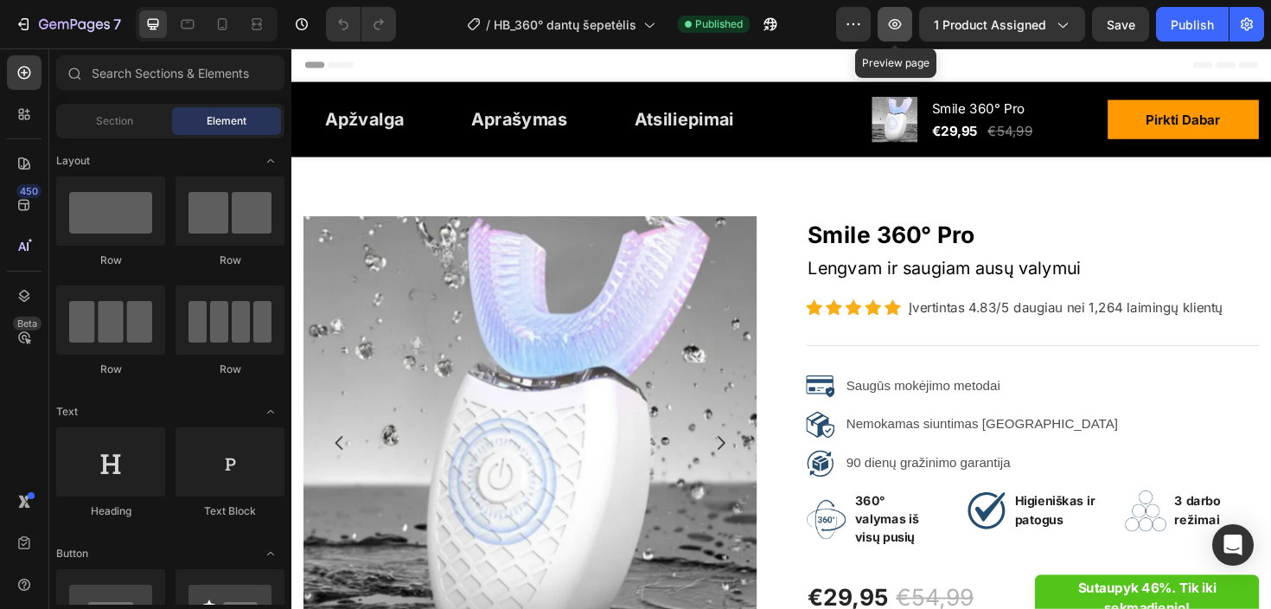
click at [894, 27] on icon "button" at bounding box center [895, 24] width 13 height 10
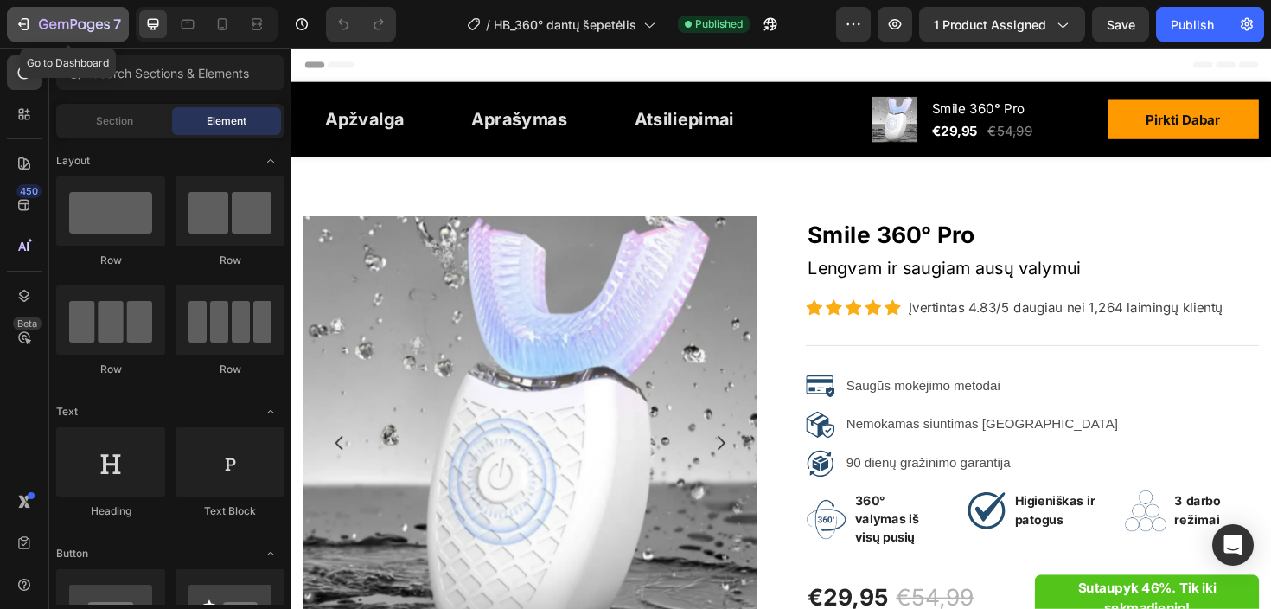
click at [47, 24] on icon "button" at bounding box center [44, 24] width 10 height 10
